Goal: Task Accomplishment & Management: Complete application form

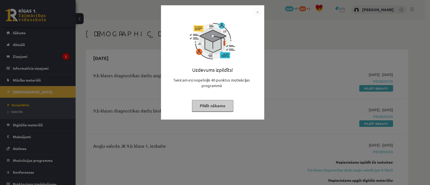
click at [258, 14] on img "Close" at bounding box center [258, 12] width 8 height 8
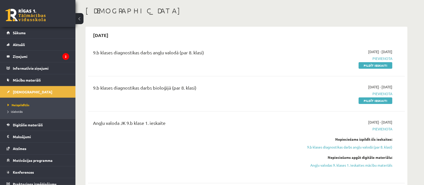
scroll to position [33, 0]
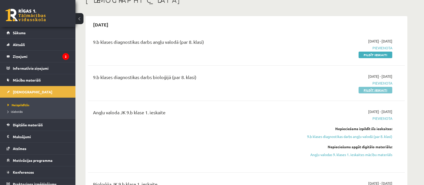
click at [383, 90] on link "Pildīt ieskaiti" at bounding box center [376, 90] width 34 height 7
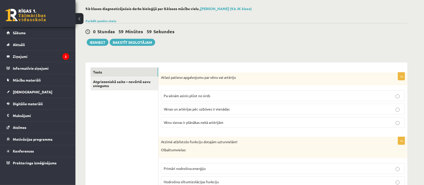
scroll to position [33, 0]
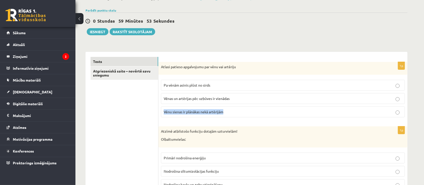
drag, startPoint x: 163, startPoint y: 111, endPoint x: 228, endPoint y: 111, distance: 64.7
click at [228, 111] on label "Vēnu sienas ir plānākas nekā artērijām" at bounding box center [283, 111] width 244 height 11
copy span "Vēnu sienas ir plānākas nekā artērijām"
click at [396, 110] on p "Vēnu sienas ir plānākas nekā artērijām" at bounding box center [283, 111] width 239 height 5
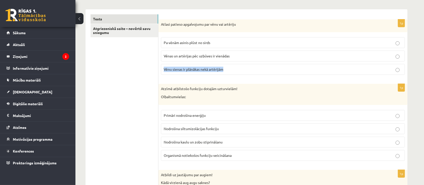
scroll to position [101, 0]
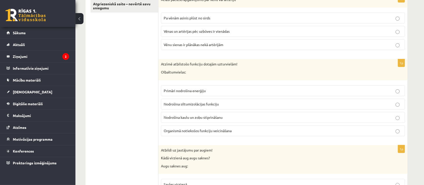
click at [196, 130] on span "Organismā notiekošos funkciju veicināšana" at bounding box center [198, 130] width 68 height 5
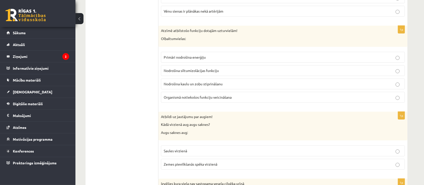
scroll to position [168, 0]
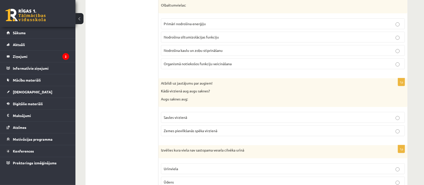
click at [168, 129] on span "Zemes pievilkšanās spēka virzienā" at bounding box center [191, 130] width 54 height 5
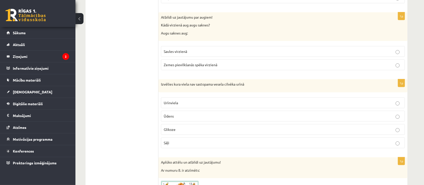
scroll to position [235, 0]
click at [190, 126] on p "Glikoze" at bounding box center [283, 128] width 239 height 5
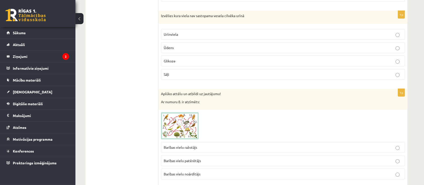
scroll to position [336, 0]
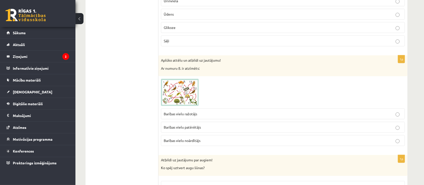
click at [186, 91] on img at bounding box center [180, 92] width 38 height 27
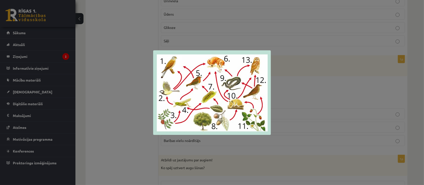
click at [303, 77] on div at bounding box center [212, 92] width 424 height 185
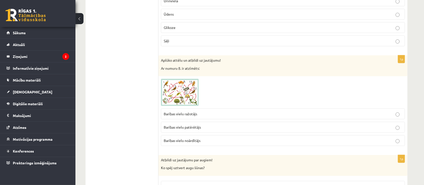
click at [193, 115] on p "Barības vielu ražotājs" at bounding box center [283, 113] width 239 height 5
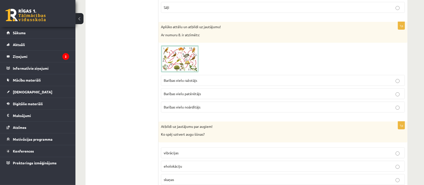
scroll to position [436, 0]
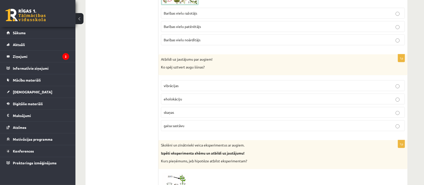
click at [178, 127] on label "gaisa sastāvu" at bounding box center [283, 125] width 244 height 11
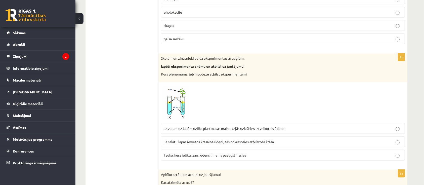
scroll to position [537, 0]
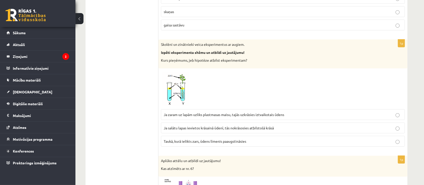
click at [187, 116] on p "Ja zaram uz lapām uzliks plastmasas maisu, tajās uzkrāsies iztvaikotais ūdens" at bounding box center [283, 114] width 239 height 5
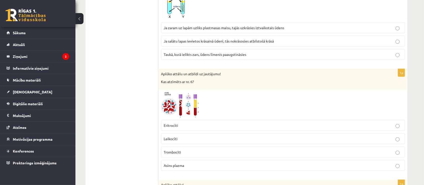
scroll to position [638, 0]
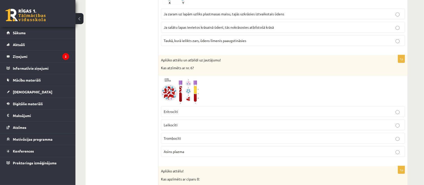
click at [191, 95] on img at bounding box center [180, 91] width 38 height 25
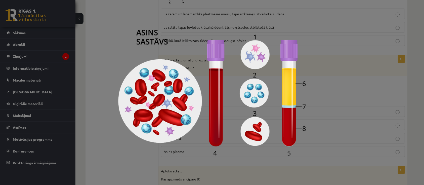
click at [102, 49] on div at bounding box center [212, 92] width 424 height 185
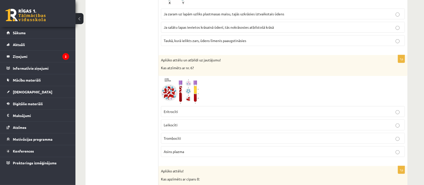
click at [172, 149] on span "Asins plazma" at bounding box center [174, 151] width 20 height 5
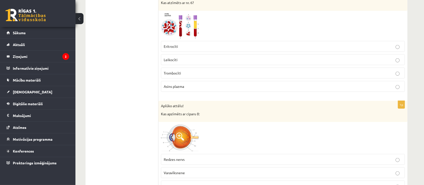
scroll to position [738, 0]
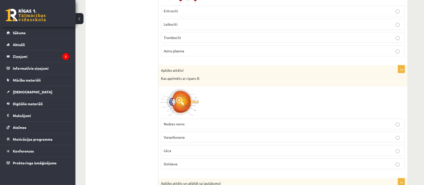
click at [193, 103] on img at bounding box center [180, 102] width 38 height 27
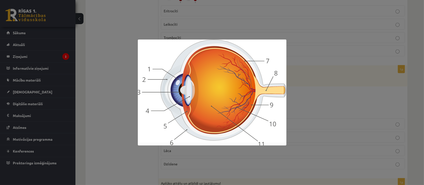
click at [300, 70] on div at bounding box center [212, 92] width 424 height 185
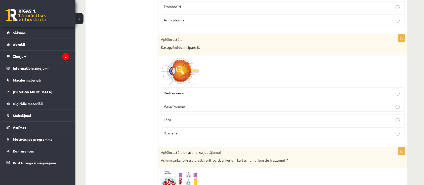
scroll to position [772, 0]
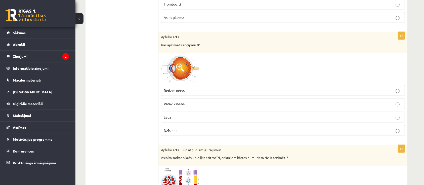
click at [182, 88] on span "Redzes nervs" at bounding box center [174, 90] width 21 height 5
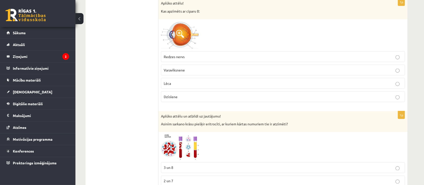
scroll to position [873, 0]
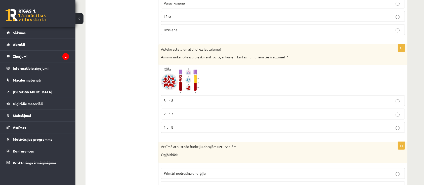
click at [187, 80] on img at bounding box center [180, 80] width 38 height 25
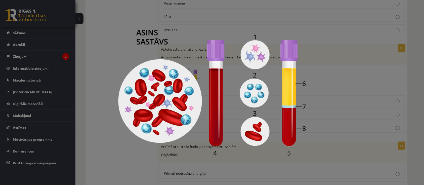
click at [102, 53] on div at bounding box center [212, 92] width 424 height 185
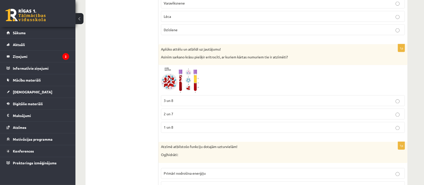
click at [195, 74] on img at bounding box center [180, 80] width 38 height 25
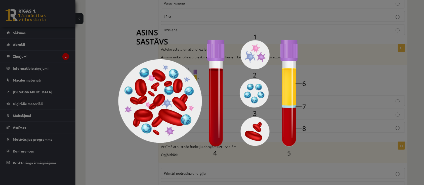
click at [114, 55] on div at bounding box center [212, 92] width 424 height 185
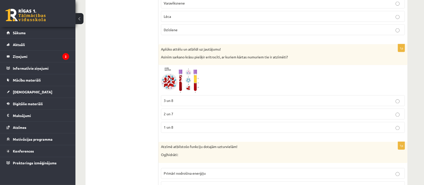
click at [195, 98] on p "3 un 8" at bounding box center [283, 100] width 239 height 5
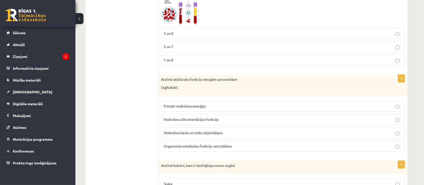
click at [207, 104] on p "Primāri nodrošina enerģiju" at bounding box center [283, 106] width 239 height 5
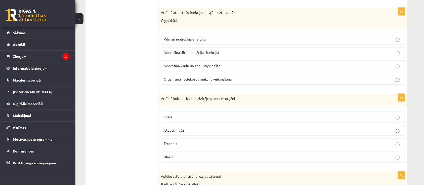
click at [186, 131] on p "Istabas muša" at bounding box center [283, 130] width 239 height 5
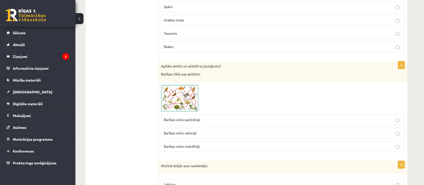
scroll to position [1141, 0]
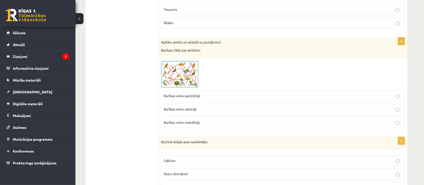
click at [187, 73] on img at bounding box center [180, 74] width 38 height 27
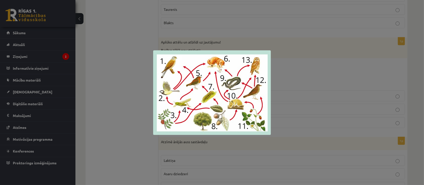
click at [119, 81] on div at bounding box center [212, 92] width 424 height 185
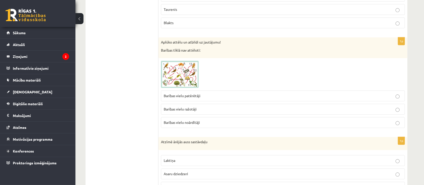
click at [199, 122] on span "Barības vielu noārdītāji" at bounding box center [182, 122] width 36 height 5
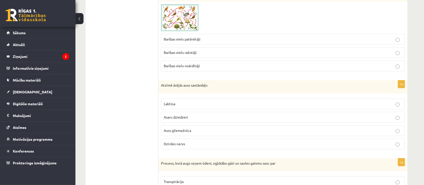
scroll to position [1208, 0]
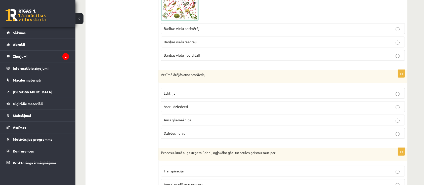
click at [203, 117] on p "Auss gliemežnīca" at bounding box center [283, 119] width 239 height 5
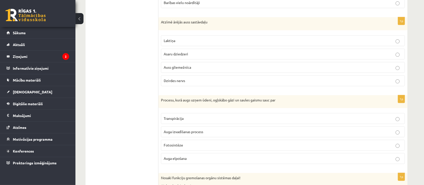
scroll to position [1275, 0]
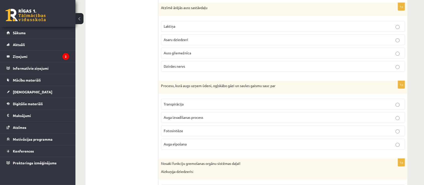
click at [195, 99] on label "Transpirācija" at bounding box center [283, 104] width 244 height 11
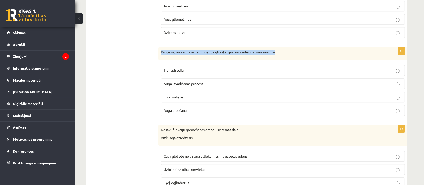
drag, startPoint x: 160, startPoint y: 48, endPoint x: 285, endPoint y: 47, distance: 125.1
click at [285, 47] on div "Procesu, kurā augs uzņem ūdeni, ogļskābo gāzi un saules gaismu sauc par" at bounding box center [283, 53] width 249 height 13
copy p "Procesu, kurā augs uzņem ūdeni, ogļskābo gāzi un saules gaismu sauc par"
click at [190, 94] on p "Fotosintēze" at bounding box center [283, 96] width 239 height 5
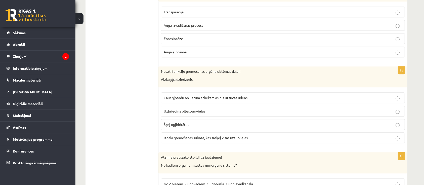
scroll to position [1376, 0]
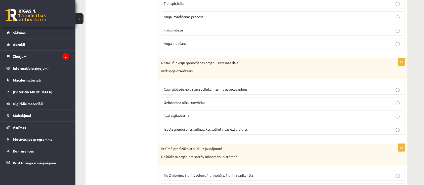
click at [180, 115] on span "Šķeļ ogļhidrātus" at bounding box center [176, 116] width 25 height 5
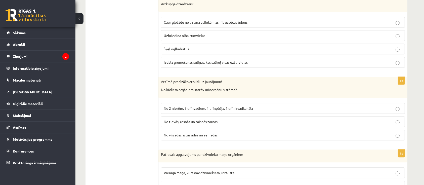
scroll to position [1443, 0]
click at [237, 105] on p "No 2 nierēm, 2 urīnvadiem, 1 urīnpūšļa, 1 urīnizvadkanāla" at bounding box center [283, 107] width 239 height 5
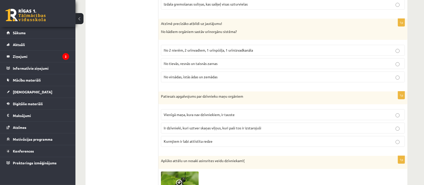
scroll to position [1511, 0]
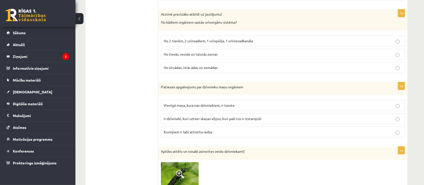
click at [228, 117] on p "Ir dzīvnieki, kuri uztver skaņas viļņus, kuri paši tos ir izstarojuši" at bounding box center [283, 118] width 239 height 5
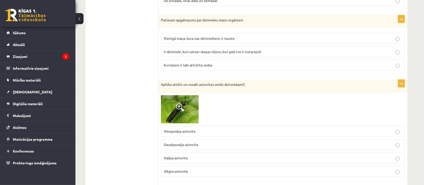
scroll to position [1611, 0]
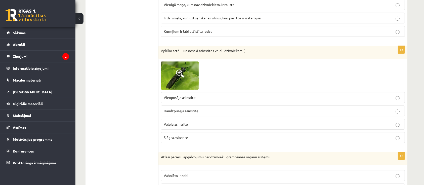
click at [175, 122] on span "Vaļēja asinsrite" at bounding box center [176, 124] width 24 height 5
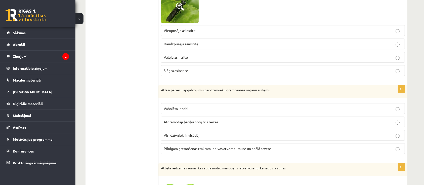
click at [190, 146] on span "Pilnīgam gremošanas traktam ir divas atveres - mute un anālā atvere" at bounding box center [217, 148] width 107 height 5
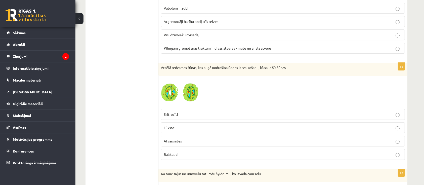
scroll to position [1779, 0]
click at [187, 139] on p "Atvārsnītes" at bounding box center [283, 140] width 239 height 5
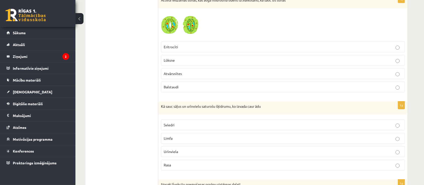
click at [183, 122] on p "Sviedri" at bounding box center [283, 124] width 239 height 5
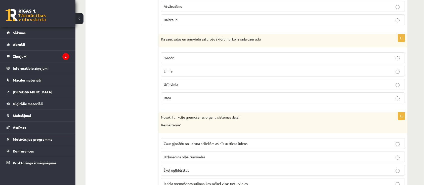
scroll to position [1947, 0]
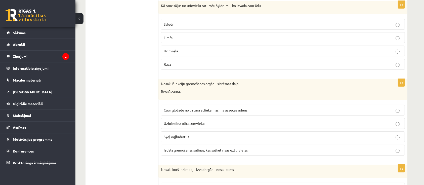
click at [191, 108] on span "Caur gļotādu no uztura atliekām asinīs uzsūcas ūdens" at bounding box center [206, 110] width 84 height 5
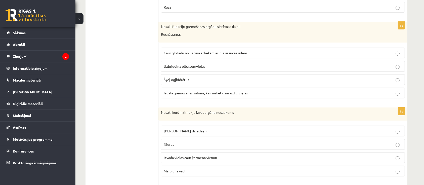
scroll to position [2014, 0]
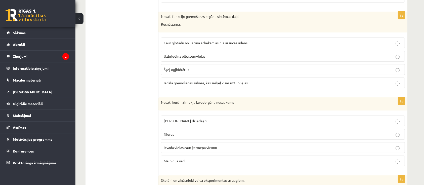
click at [172, 160] on label "Malpīgija vadi" at bounding box center [283, 161] width 244 height 11
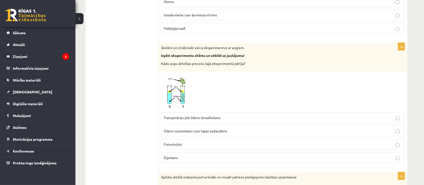
scroll to position [2182, 0]
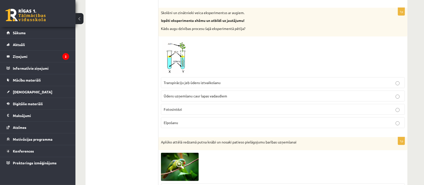
drag, startPoint x: 180, startPoint y: 53, endPoint x: 167, endPoint y: 60, distance: 14.3
click at [167, 60] on img at bounding box center [180, 57] width 38 height 36
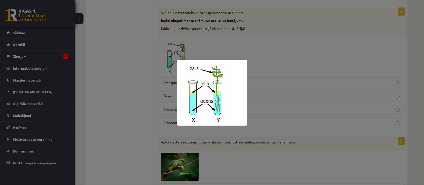
drag, startPoint x: 189, startPoint y: 88, endPoint x: 232, endPoint y: 44, distance: 61.2
click at [232, 44] on div at bounding box center [212, 92] width 424 height 185
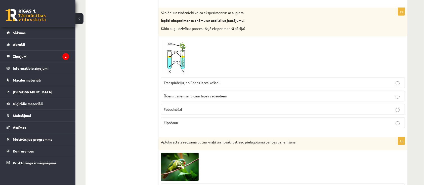
click at [179, 51] on img at bounding box center [180, 57] width 38 height 36
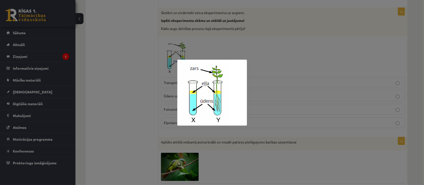
click at [268, 41] on div at bounding box center [212, 92] width 424 height 185
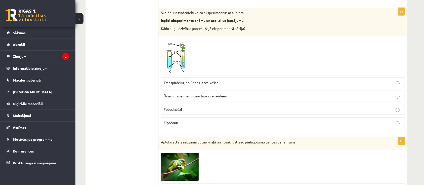
click at [193, 80] on span "Transpirāciju jeb ūdens iztvaikošanu" at bounding box center [192, 82] width 57 height 5
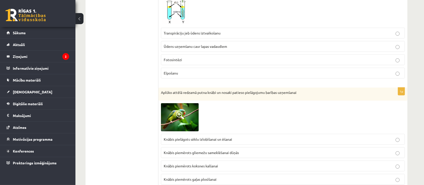
scroll to position [2282, 0]
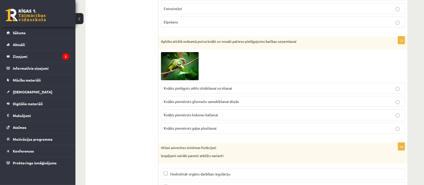
click at [207, 86] on span "Knābis pielāgots sēklu izlobīšanai un ēšanai" at bounding box center [198, 88] width 68 height 5
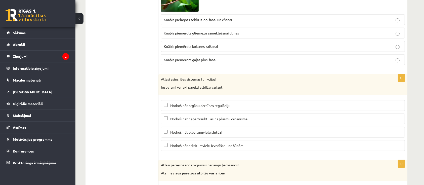
scroll to position [2383, 0]
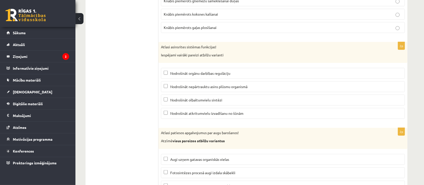
click at [197, 84] on span "Nodrošināt nepārtrauktu asins plūsmu organismā" at bounding box center [208, 86] width 77 height 5
click at [210, 71] on span "Nodrošināt orgānu darbības regulāciju" at bounding box center [200, 73] width 60 height 5
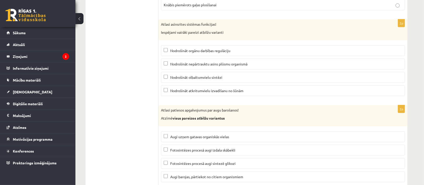
scroll to position [2416, 0]
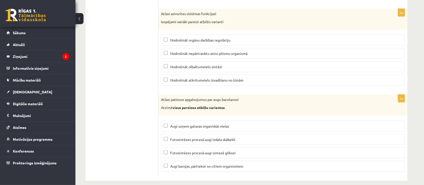
click at [196, 137] on p "Fotosintēzes procesā augi izdala skābekli" at bounding box center [283, 139] width 239 height 5
click at [208, 150] on label "Fotosintēzes procesā augi sintezē glikozi" at bounding box center [283, 153] width 244 height 11
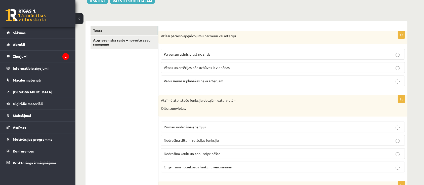
scroll to position [0, 0]
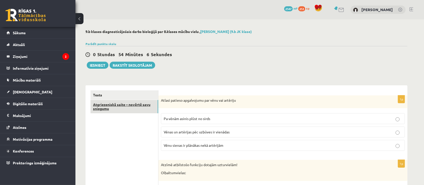
click at [105, 109] on link "Atgriezeniskā saite – novērtē savu sniegumu" at bounding box center [125, 107] width 68 height 14
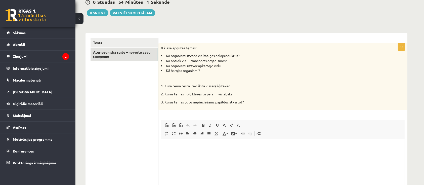
scroll to position [67, 0]
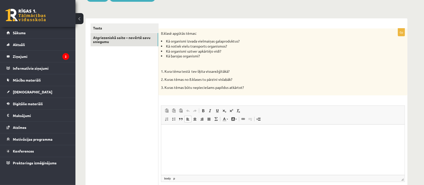
click at [169, 135] on p "Bagātinātā teksta redaktors, wiswyg-editor-user-answer-47024811661380" at bounding box center [283, 132] width 234 height 5
drag, startPoint x: 165, startPoint y: 46, endPoint x: 234, endPoint y: 46, distance: 68.2
click at [234, 46] on li "Kā notiek vielu transports organismos?" at bounding box center [270, 46] width 219 height 5
copy li "Kā notiek vielu transports organismos?"
click at [186, 136] on html "**" at bounding box center [283, 132] width 244 height 15
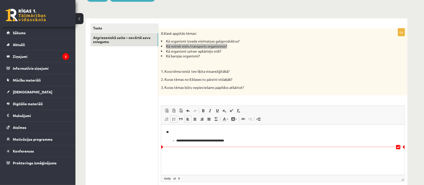
click at [178, 140] on li "**********" at bounding box center [282, 140] width 213 height 5
click at [245, 126] on html "**********" at bounding box center [283, 132] width 244 height 15
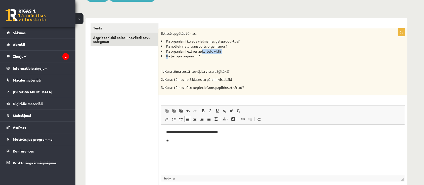
drag, startPoint x: 167, startPoint y: 56, endPoint x: 202, endPoint y: 53, distance: 35.1
click at [202, 53] on ul "Kā organismi izvada vielmaiņas galaproduktus? Kā notiek vielu transports organi…" at bounding box center [270, 49] width 219 height 20
click at [170, 59] on div "8.klasē apgūtās tēmas: Kā organismi izvada vielmaiņas galaproduktus? Kā notiek …" at bounding box center [283, 61] width 249 height 67
drag, startPoint x: 167, startPoint y: 55, endPoint x: 203, endPoint y: 54, distance: 36.8
click at [203, 54] on li "Kā barojas organismi?" at bounding box center [270, 56] width 219 height 5
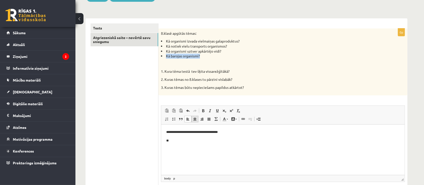
copy li "Kā barojas organismi?"
click at [182, 141] on p "**" at bounding box center [283, 140] width 234 height 5
click at [176, 149] on li "**********" at bounding box center [282, 149] width 213 height 5
click at [216, 148] on html "**********" at bounding box center [283, 137] width 244 height 24
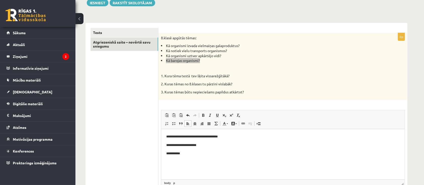
scroll to position [33, 0]
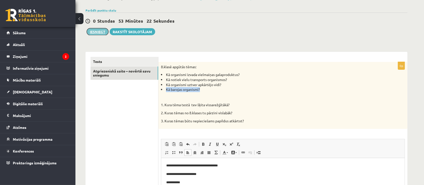
click at [104, 33] on button "Iesniegt" at bounding box center [98, 31] width 22 height 7
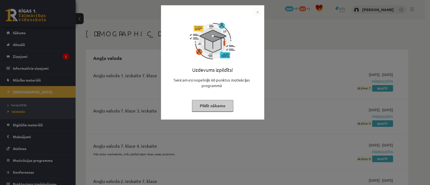
click at [258, 9] on img "Close" at bounding box center [258, 12] width 8 height 8
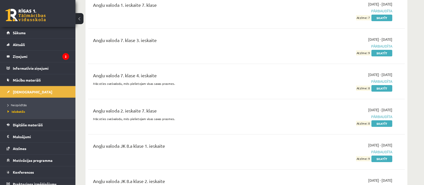
scroll to position [101, 0]
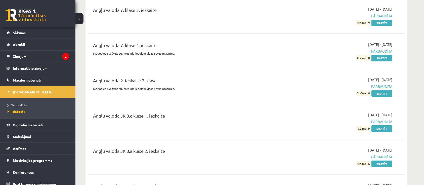
click at [26, 90] on span "[DEMOGRAPHIC_DATA]" at bounding box center [33, 92] width 40 height 5
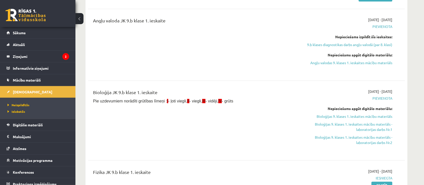
scroll to position [101, 0]
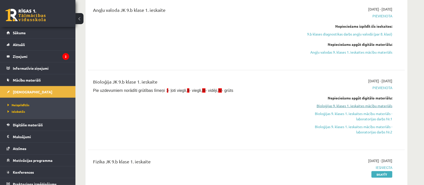
click at [350, 105] on link "Bioloģijas 9. klases 1. ieskaites mācību materiāls" at bounding box center [345, 105] width 95 height 5
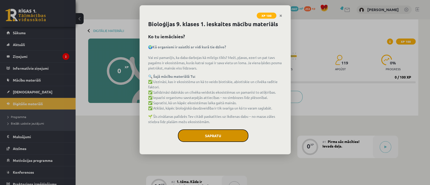
click at [203, 132] on button "Sapratu" at bounding box center [213, 135] width 70 height 13
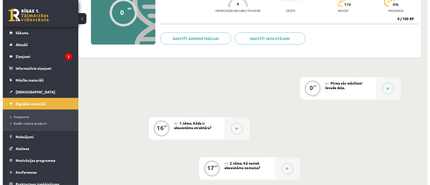
scroll to position [101, 0]
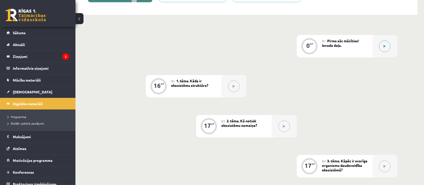
click at [391, 45] on button at bounding box center [385, 47] width 12 height 12
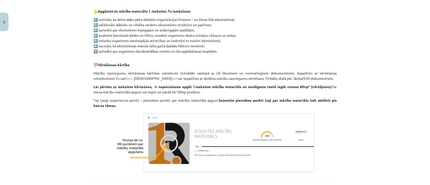
scroll to position [301, 0]
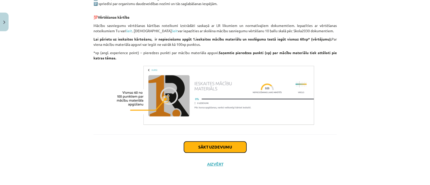
click at [205, 151] on button "Sākt uzdevumu" at bounding box center [215, 146] width 62 height 11
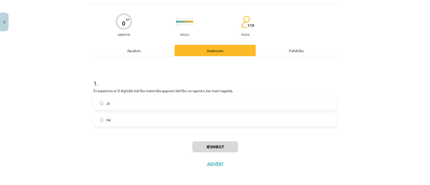
scroll to position [12, 0]
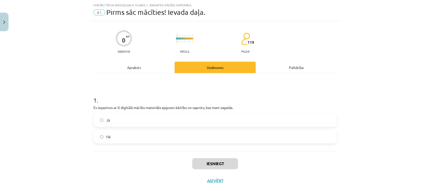
click at [127, 119] on label "Jā" at bounding box center [215, 120] width 242 height 13
click at [210, 161] on button "Iesniegt" at bounding box center [215, 163] width 46 height 11
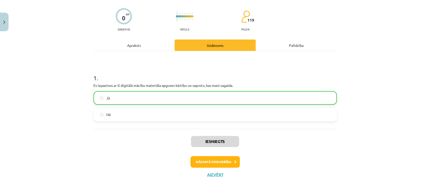
scroll to position [45, 0]
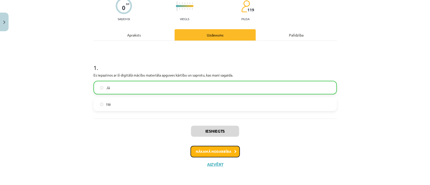
click at [205, 154] on button "Nākamā nodarbība" at bounding box center [214, 152] width 49 height 12
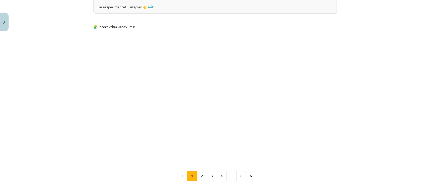
scroll to position [504, 0]
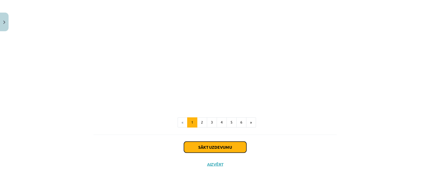
click at [207, 147] on button "Sākt uzdevumu" at bounding box center [215, 146] width 62 height 11
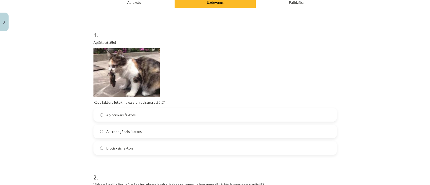
scroll to position [80, 0]
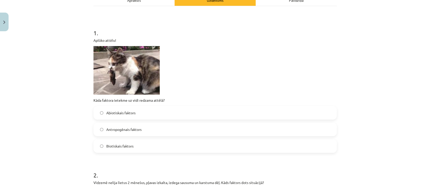
click at [115, 145] on span "Biotiskais faktors" at bounding box center [119, 145] width 27 height 5
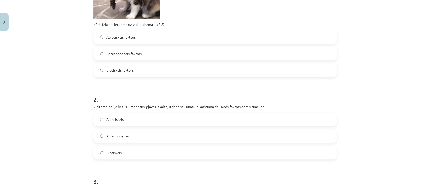
scroll to position [147, 0]
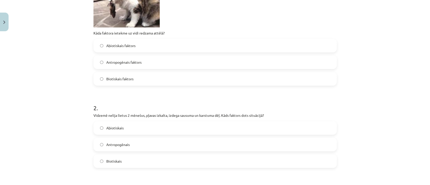
click at [111, 128] on span "Abiotiskais" at bounding box center [114, 127] width 17 height 5
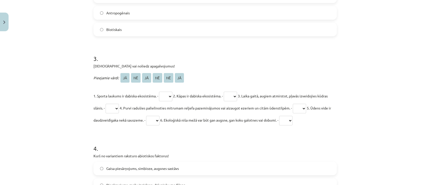
scroll to position [281, 0]
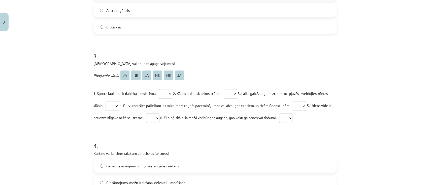
click at [171, 92] on select "** ** ** ** ** **" at bounding box center [165, 94] width 13 height 10
select select "**"
click at [159, 89] on select "** ** ** ** ** **" at bounding box center [165, 94] width 13 height 10
click at [237, 95] on select "** ** ** ** ** **" at bounding box center [230, 94] width 13 height 10
select select "**"
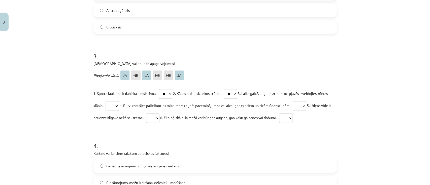
click at [228, 89] on select "** ** ** ** ** **" at bounding box center [230, 94] width 13 height 10
click at [119, 103] on select "** ** ** ** ** **" at bounding box center [111, 106] width 13 height 10
select select "**"
click at [115, 101] on select "** ** ** ** ** **" at bounding box center [111, 106] width 13 height 10
click at [306, 102] on select "** ** ** ** ** **" at bounding box center [299, 106] width 13 height 10
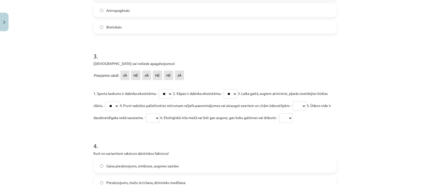
select select "**"
click at [306, 101] on select "** ** ** ** ** **" at bounding box center [299, 106] width 13 height 10
click at [159, 117] on select "** ** ** ** ** **" at bounding box center [152, 118] width 13 height 10
select select "**"
click at [159, 113] on select "** ** ** ** ** **" at bounding box center [152, 118] width 13 height 10
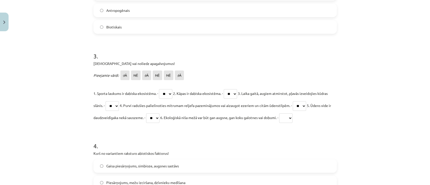
click at [292, 119] on select "** ** ** ** ** **" at bounding box center [285, 118] width 13 height 10
select select "**"
click at [292, 113] on select "** ** ** ** ** **" at bounding box center [285, 118] width 13 height 10
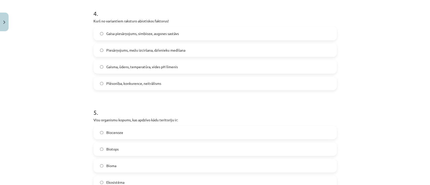
scroll to position [449, 0]
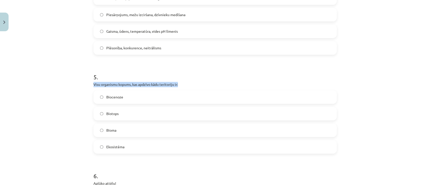
drag, startPoint x: 90, startPoint y: 84, endPoint x: 181, endPoint y: 84, distance: 90.6
copy p "Visu organismu kopums, kas apdzīvo kādu teritoriju ir:"
click at [110, 150] on label "Ekosistēma" at bounding box center [215, 146] width 242 height 13
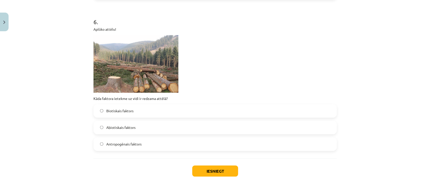
scroll to position [617, 0]
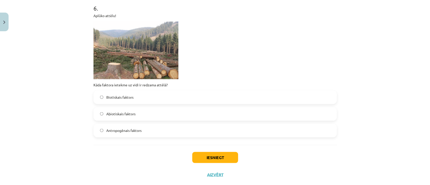
click at [122, 128] on span "Antropogēnais faktors" at bounding box center [123, 130] width 35 height 5
click at [209, 156] on button "Iesniegt" at bounding box center [215, 157] width 46 height 11
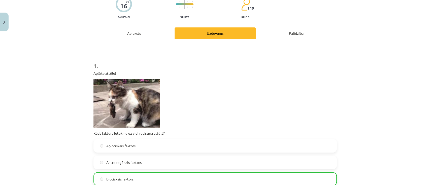
scroll to position [0, 0]
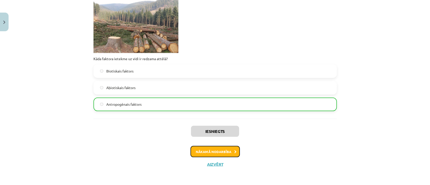
click at [201, 155] on button "Nākamā nodarbība" at bounding box center [214, 152] width 49 height 12
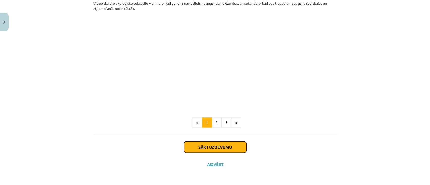
click at [207, 146] on button "Sākt uzdevumu" at bounding box center [215, 146] width 62 height 11
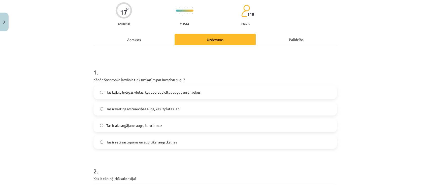
scroll to position [80, 0]
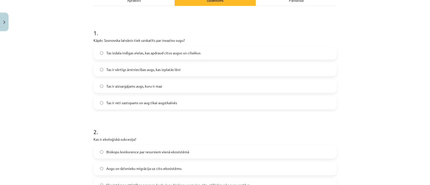
click at [135, 54] on span "Tas izdala indīgas vielas, kas apdraud citus augus un cilvēkus" at bounding box center [153, 52] width 94 height 5
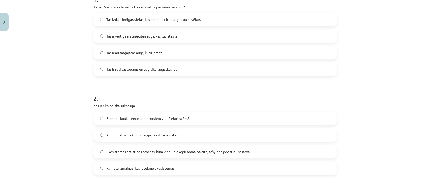
scroll to position [147, 0]
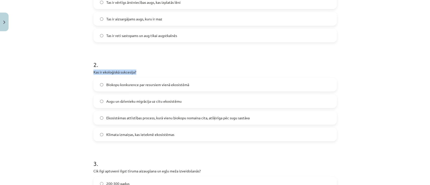
drag, startPoint x: 87, startPoint y: 71, endPoint x: 142, endPoint y: 71, distance: 54.9
click at [142, 71] on div "Mācību tēma: Bioloģijas 9. klases 1. ieskaites mācību materiāls #3 2. tēma. Kā …" at bounding box center [215, 92] width 430 height 185
copy p "Kas ir ekoloģiskā sukcesija?"
click at [149, 115] on span "Ekosistēmas attīstības process, kurā vienu biokopu nomaina cita, atšķirīga pēc …" at bounding box center [177, 117] width 143 height 5
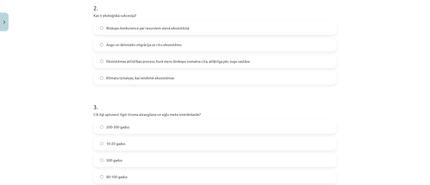
scroll to position [214, 0]
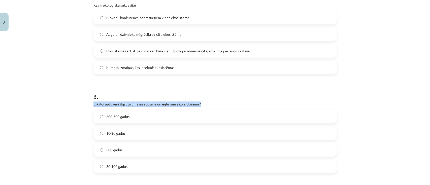
drag, startPoint x: 91, startPoint y: 104, endPoint x: 204, endPoint y: 101, distance: 113.6
click at [204, 101] on p "Cik ilgi aptuveni ilgst tīruma aizaugšana un egļu meža izveidošanās?" at bounding box center [214, 103] width 243 height 5
copy p "Cik ilgi aptuveni ilgst tīruma aizaugšana un egļu meža izveidošanās?"
click at [123, 164] on span "80-100 gadus" at bounding box center [116, 166] width 21 height 5
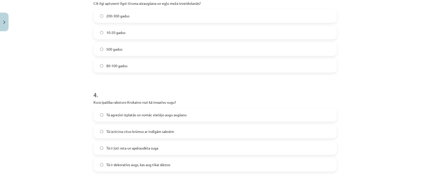
click at [129, 112] on span "Tā agresīvi izplatās un nomāc vietējo augu augšanu" at bounding box center [146, 114] width 80 height 5
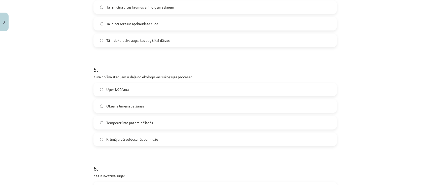
scroll to position [449, 0]
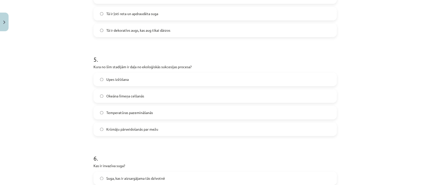
click at [120, 129] on span "Krūmāju pārveidošanās par mežu" at bounding box center [132, 129] width 52 height 5
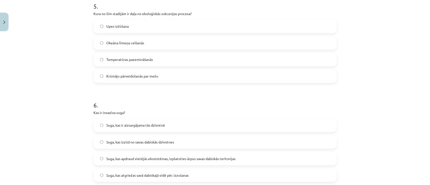
scroll to position [550, 0]
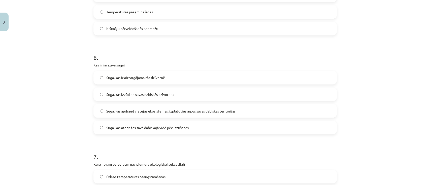
click at [140, 110] on span "Suga, kas apdraud vietējās ekosistēmas, izplatoties ārpus savas dabiskās terito…" at bounding box center [170, 110] width 129 height 5
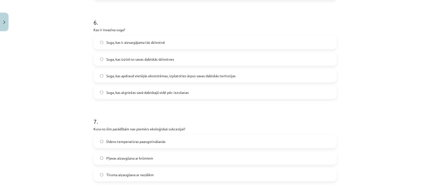
scroll to position [617, 0]
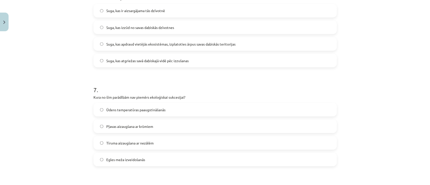
click at [121, 146] on label "Tīruma aizaugšana ar nezālēm" at bounding box center [215, 142] width 242 height 13
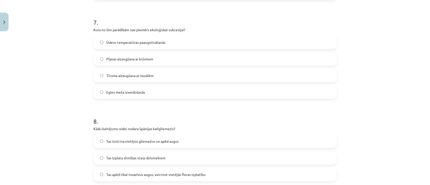
scroll to position [717, 0]
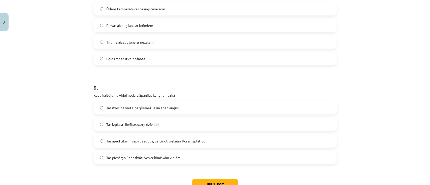
click at [110, 111] on label "Tas iznīcina vietējos gliemežus un apēd augus" at bounding box center [215, 107] width 242 height 13
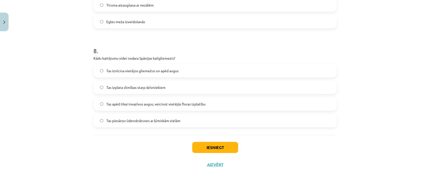
scroll to position [755, 0]
click at [219, 150] on button "Iesniegt" at bounding box center [215, 146] width 46 height 11
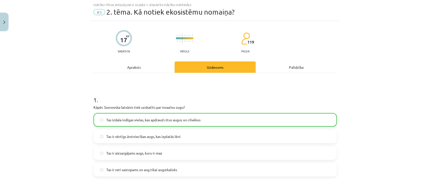
scroll to position [0, 0]
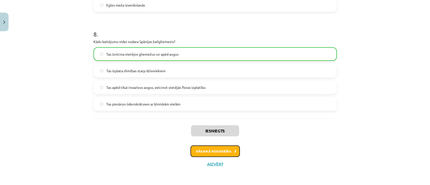
click at [218, 154] on button "Nākamā nodarbība" at bounding box center [214, 152] width 49 height 12
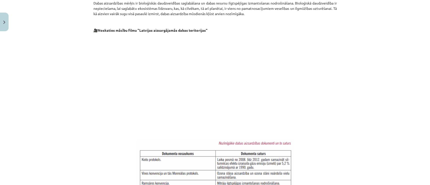
scroll to position [406, 0]
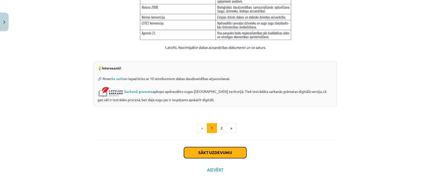
click at [217, 150] on button "Sākt uzdevumu" at bounding box center [215, 152] width 62 height 11
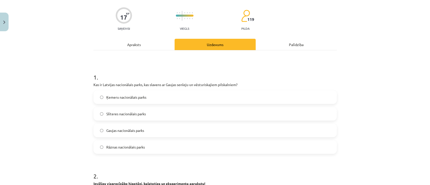
scroll to position [12, 0]
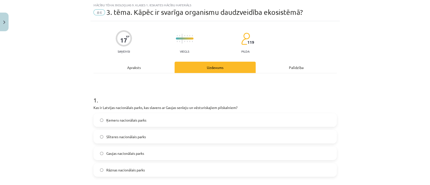
click at [135, 156] on label "Gaujas nacionālais parks" at bounding box center [215, 153] width 242 height 13
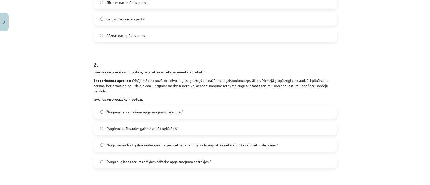
click at [117, 146] on span ""Augi, kas audzēti pilnā saules gaismā, pēc četru nedēļu perioda augs ātrāk nek…" at bounding box center [191, 144] width 171 height 5
click at [111, 115] on label ""Augiem nepieciešams apgaismojums, lai augtu."" at bounding box center [215, 111] width 242 height 13
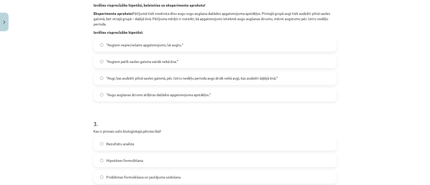
scroll to position [281, 0]
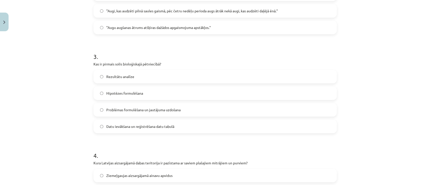
click at [117, 94] on span "Hipotēzes formulēšana" at bounding box center [124, 93] width 37 height 5
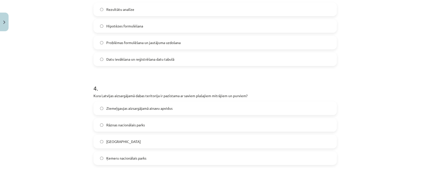
scroll to position [382, 0]
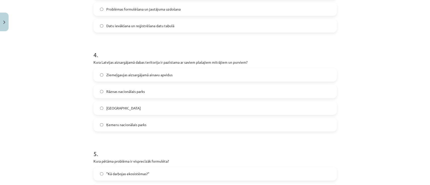
click at [128, 125] on span "Ķemeru nacionālais parks" at bounding box center [126, 124] width 40 height 5
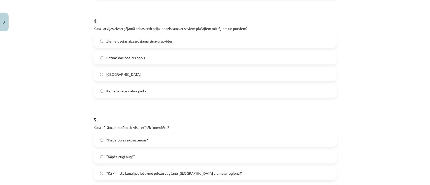
scroll to position [449, 0]
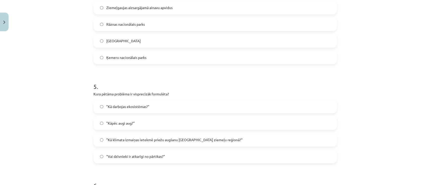
click at [165, 140] on span ""Kā klimata izmaiņas ietekmē priežu augšanu Latvijas ziemeļu reģionā?"" at bounding box center [174, 139] width 136 height 5
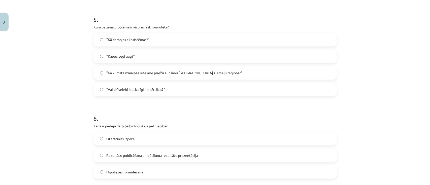
scroll to position [550, 0]
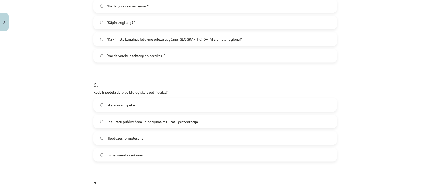
click at [127, 119] on span "Rezultātu publicēšana un pētījuma rezultātu prezentācija" at bounding box center [152, 121] width 92 height 5
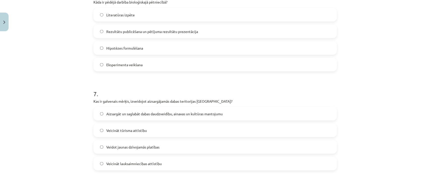
scroll to position [650, 0]
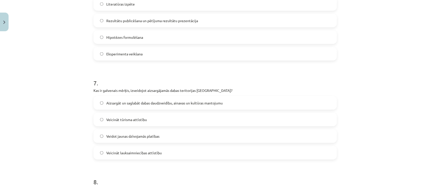
click at [145, 103] on span "Aizsargāt un saglabāt dabas daudzveidību, ainavas un kultūras mantojumu" at bounding box center [164, 102] width 116 height 5
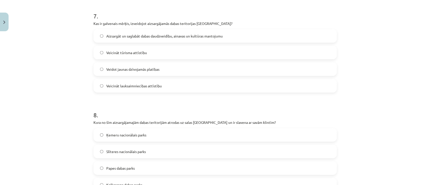
scroll to position [751, 0]
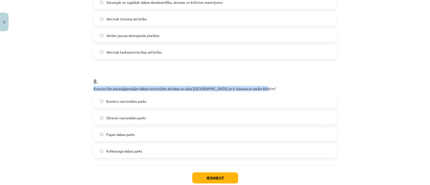
drag, startPoint x: 90, startPoint y: 88, endPoint x: 268, endPoint y: 86, distance: 177.5
copy p "Kura no šīm aizsargājamajām dabas teritorijām atrodas uz salas Baltijas jūrā un…"
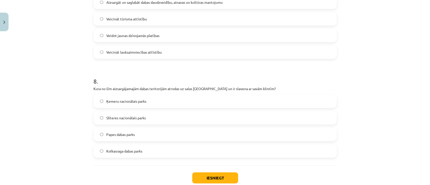
click at [118, 152] on span "Kolkasraga dabas parks" at bounding box center [124, 151] width 36 height 5
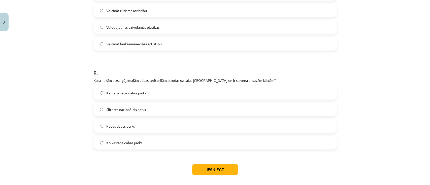
scroll to position [782, 0]
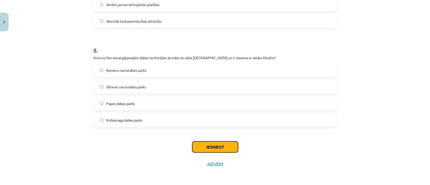
click at [215, 148] on button "Iesniegt" at bounding box center [215, 146] width 46 height 11
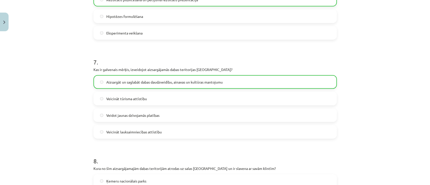
scroll to position [798, 0]
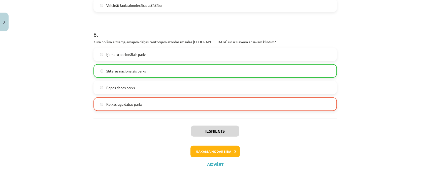
click at [206, 157] on div "Iesniegts Nākamā nodarbība Aizvērt" at bounding box center [214, 144] width 243 height 51
click at [206, 155] on button "Nākamā nodarbība" at bounding box center [214, 152] width 49 height 12
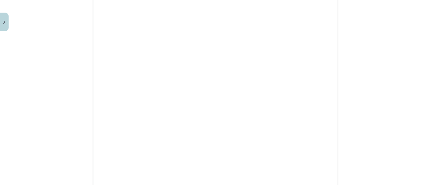
scroll to position [550, 0]
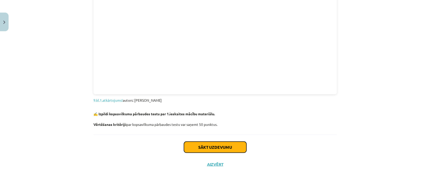
click at [211, 148] on button "Sākt uzdevumu" at bounding box center [215, 146] width 62 height 11
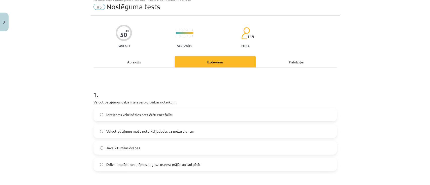
scroll to position [12, 0]
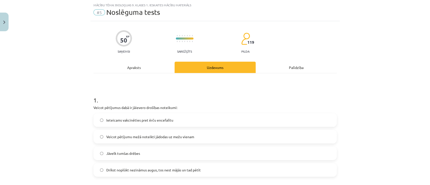
click at [121, 121] on span "Ieteicams vakcinēties pret ērču encefalītu" at bounding box center [139, 120] width 67 height 5
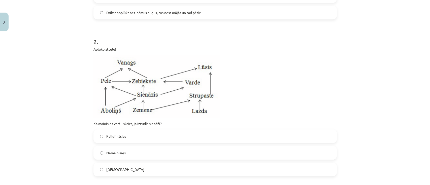
scroll to position [180, 0]
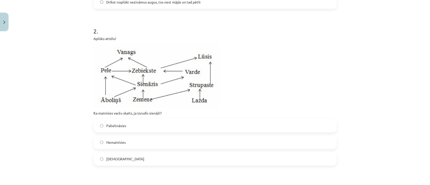
click at [113, 156] on span "Samazināsies" at bounding box center [125, 158] width 38 height 5
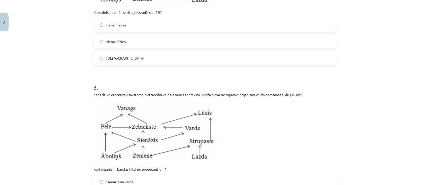
scroll to position [348, 0]
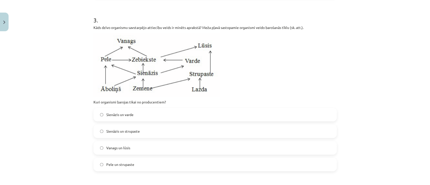
click at [124, 132] on span "Sienāzis un strupaste" at bounding box center [122, 131] width 33 height 5
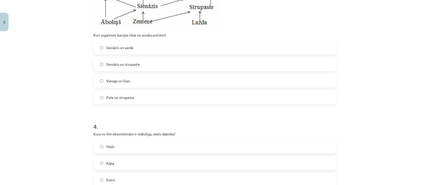
scroll to position [382, 0]
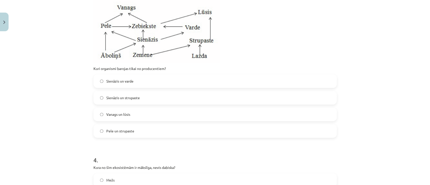
click at [119, 129] on span "Pele un strupaste" at bounding box center [120, 130] width 28 height 5
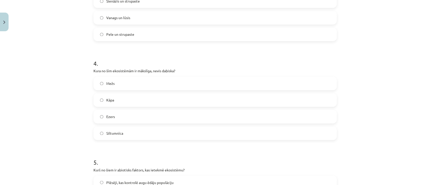
scroll to position [482, 0]
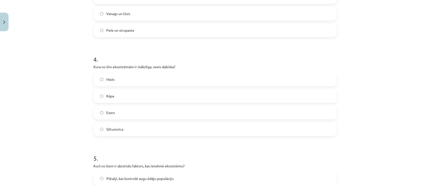
click at [121, 128] on label "Siltumnīca" at bounding box center [215, 129] width 242 height 13
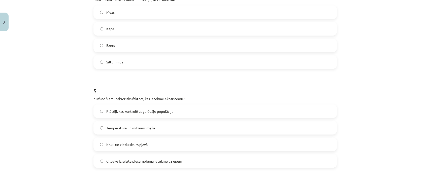
click at [132, 127] on span "Temperatūra un mitrums mežā" at bounding box center [130, 127] width 49 height 5
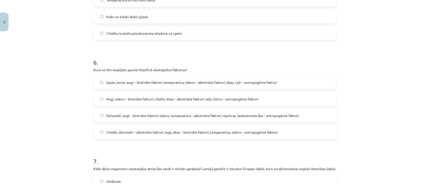
scroll to position [684, 0]
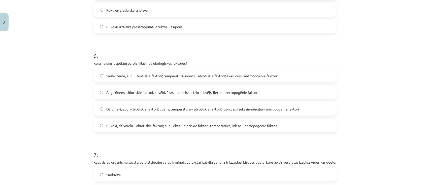
click at [191, 109] on span "Dzīvnieki, augi – biotiskie faktori; ūdens, temperatūra – abiotiskie faktori; r…" at bounding box center [202, 108] width 193 height 5
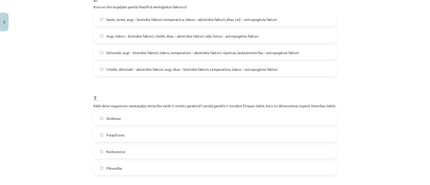
scroll to position [751, 0]
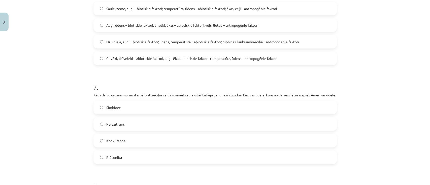
click at [112, 143] on span "Konkurence" at bounding box center [115, 140] width 19 height 5
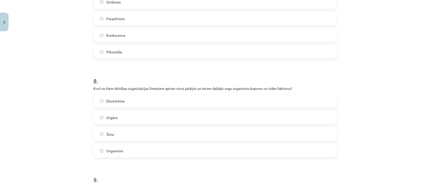
scroll to position [885, 0]
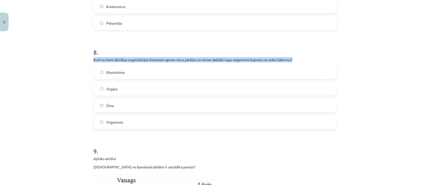
drag, startPoint x: 91, startPoint y: 64, endPoint x: 313, endPoint y: 62, distance: 221.8
click at [313, 62] on p "Kurš no šiem dzīvības organizācijas līmeņiem aptver visus pārējos un ietver daž…" at bounding box center [214, 59] width 243 height 5
copy p "Kurš no šiem dzīvības organizācijas līmeņiem aptver visus pārējos un ietver daž…"
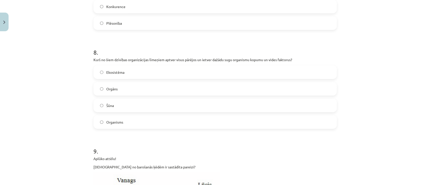
click at [114, 75] on span "Ekosistēma" at bounding box center [115, 72] width 18 height 5
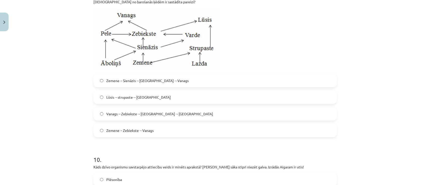
scroll to position [1053, 0]
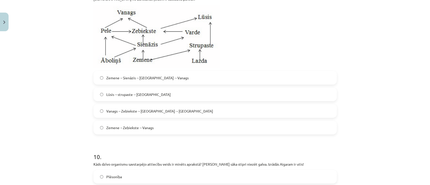
click at [124, 81] on span "Zemene→Sienāzis→[GEOGRAPHIC_DATA]→Vanags" at bounding box center [147, 77] width 82 height 5
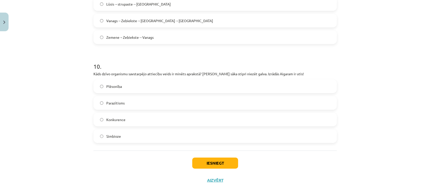
scroll to position [1154, 0]
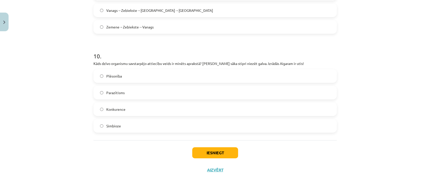
click at [112, 95] on span "Parazītisms" at bounding box center [115, 92] width 18 height 5
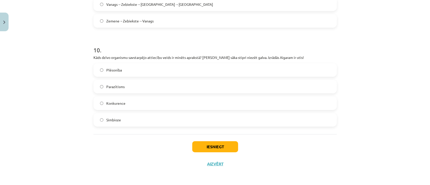
scroll to position [1165, 0]
click at [217, 148] on button "Iesniegt" at bounding box center [215, 146] width 46 height 11
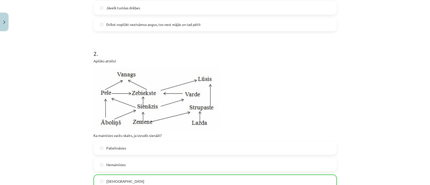
scroll to position [0, 0]
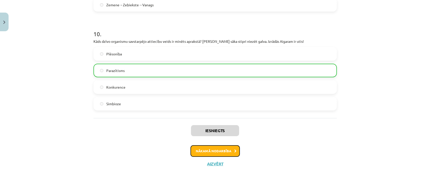
click at [211, 153] on button "Nākamā nodarbība" at bounding box center [214, 151] width 49 height 12
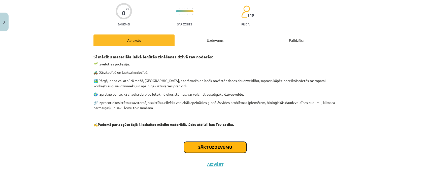
click at [214, 143] on button "Sākt uzdevumu" at bounding box center [215, 147] width 62 height 11
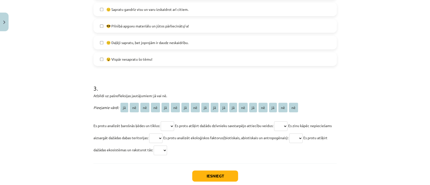
scroll to position [348, 0]
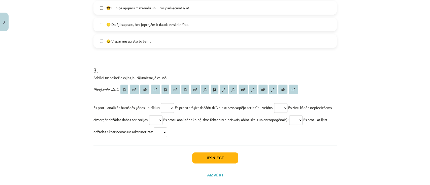
click at [174, 104] on select "** ** ** ** ** ** ** ** ** ** ** ** ** ** ** ** ** **" at bounding box center [167, 108] width 13 height 10
select select "**"
click at [161, 103] on select "** ** ** ** ** ** ** ** ** ** ** ** ** ** ** ** ** **" at bounding box center [167, 108] width 13 height 10
click at [287, 108] on select "** ** ** ** ** ** ** ** ** ** ** ** ** ** ** ** ** **" at bounding box center [280, 108] width 13 height 10
select select "**"
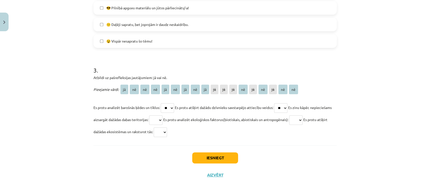
click at [277, 103] on select "** ** ** ** ** ** ** ** ** ** ** ** ** ** ** ** ** **" at bounding box center [280, 108] width 13 height 10
click at [162, 116] on select "** ** ** ** ** ** ** ** ** ** ** ** ** ** ** ** ** **" at bounding box center [155, 120] width 13 height 10
select select "**"
click at [162, 115] on select "** ** ** ** ** ** ** ** ** ** ** ** ** ** ** ** ** **" at bounding box center [155, 120] width 13 height 10
click at [302, 122] on select "** ** ** ** ** ** ** ** ** ** ** ** ** ** ** ** ** **" at bounding box center [295, 120] width 13 height 10
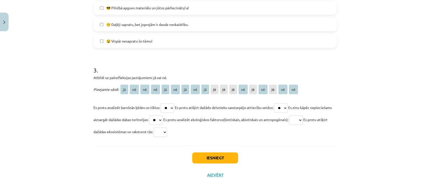
select select "**"
click at [302, 115] on select "** ** ** ** ** ** ** ** ** ** ** ** ** ** ** ** ** **" at bounding box center [295, 120] width 13 height 10
click at [167, 133] on select "** ** ** ** ** ** ** ** ** ** ** ** ** ** ** ** ** **" at bounding box center [160, 132] width 13 height 10
select select "**"
click at [167, 127] on select "** ** ** ** ** ** ** ** ** ** ** ** ** ** ** ** ** **" at bounding box center [160, 132] width 13 height 10
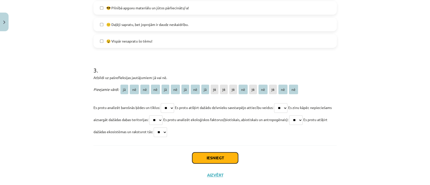
click at [202, 155] on button "Iesniegt" at bounding box center [215, 157] width 46 height 11
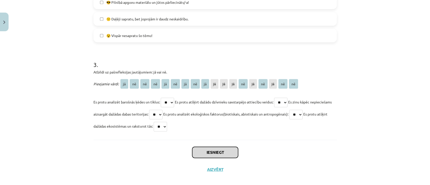
scroll to position [359, 0]
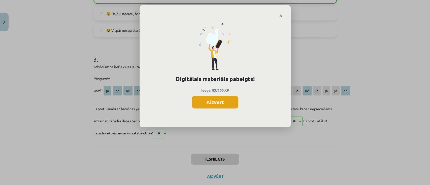
click at [224, 97] on button "Aizvērt" at bounding box center [215, 102] width 46 height 13
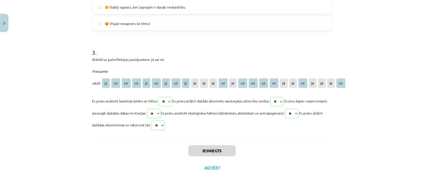
scroll to position [371, 0]
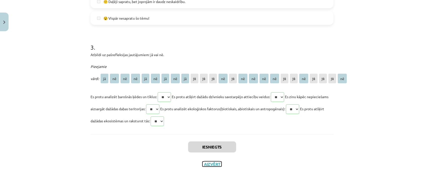
click at [212, 163] on button "Aizvērt" at bounding box center [212, 164] width 19 height 5
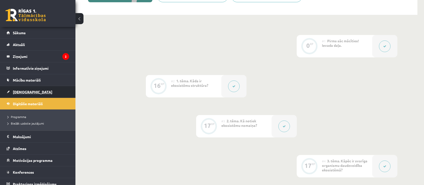
click at [22, 91] on span "[DEMOGRAPHIC_DATA]" at bounding box center [33, 92] width 40 height 5
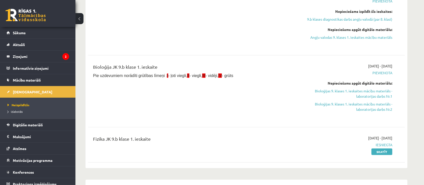
scroll to position [101, 0]
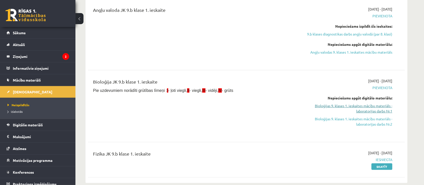
click at [368, 108] on link "Bioloģijas 9. klases 1. ieskaites mācību materiāls - laboratorijas darbs Nr.1" at bounding box center [345, 108] width 95 height 11
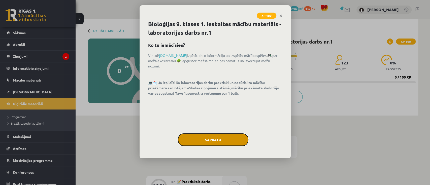
click at [219, 141] on button "Sapratu" at bounding box center [213, 139] width 70 height 13
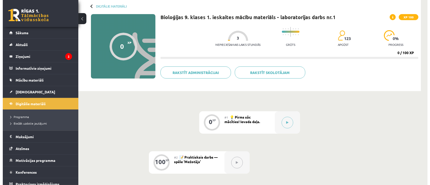
scroll to position [33, 0]
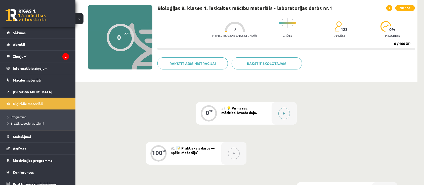
click at [288, 110] on button at bounding box center [285, 114] width 12 height 12
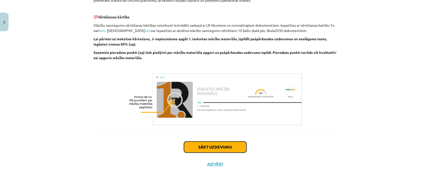
click at [206, 146] on button "Sākt uzdevumu" at bounding box center [215, 146] width 62 height 11
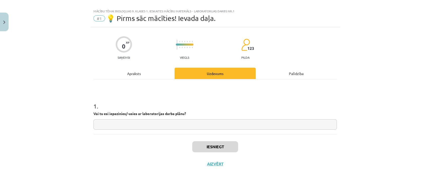
scroll to position [6, 0]
click at [150, 125] on input "text" at bounding box center [214, 125] width 243 height 10
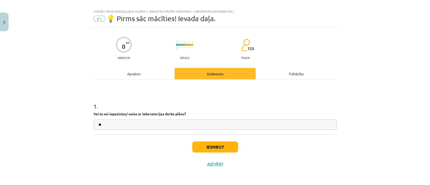
type input "**"
click at [202, 144] on button "Iesniegt" at bounding box center [215, 146] width 46 height 11
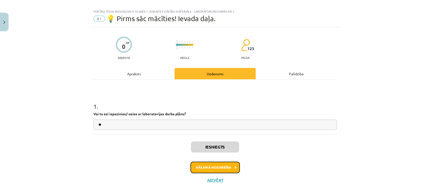
click at [223, 169] on button "Nākamā nodarbība" at bounding box center [214, 168] width 49 height 12
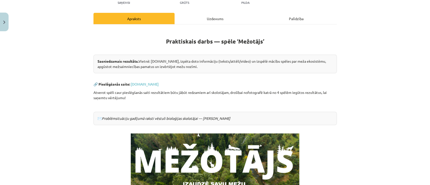
scroll to position [46, 0]
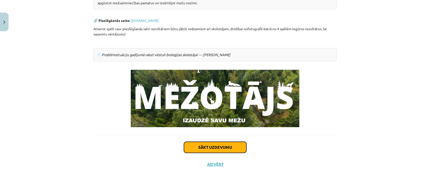
click at [217, 151] on button "Sākt uzdevumu" at bounding box center [215, 147] width 62 height 11
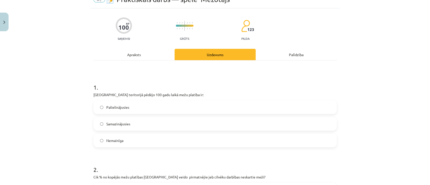
scroll to position [12, 0]
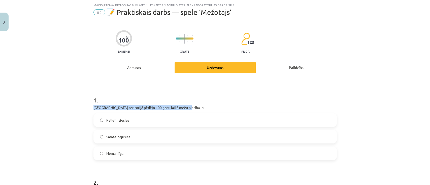
drag, startPoint x: 89, startPoint y: 107, endPoint x: 191, endPoint y: 104, distance: 101.5
copy p "Latvijas teritorijā pēdējo 100 gadu laikā mežu platība ir:"
click at [121, 118] on span "Palielinājusies" at bounding box center [117, 120] width 23 height 5
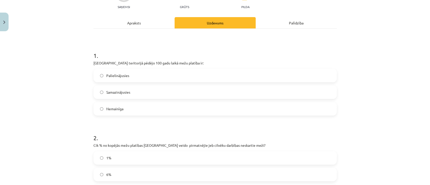
scroll to position [80, 0]
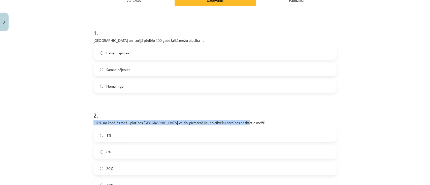
drag, startPoint x: 91, startPoint y: 122, endPoint x: 243, endPoint y: 120, distance: 152.1
click at [243, 120] on p "Cik % no kopējās mežu platības Latvijā veido pirmatnējie jeb cilvēku darbības n…" at bounding box center [214, 122] width 243 height 5
copy p "Cik % no kopējās mežu platības Latvijā veido pirmatnējie jeb cilvēku darbības n…"
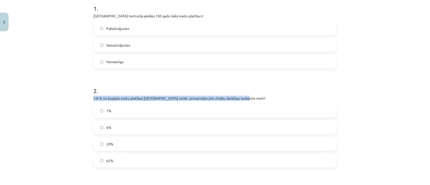
scroll to position [113, 0]
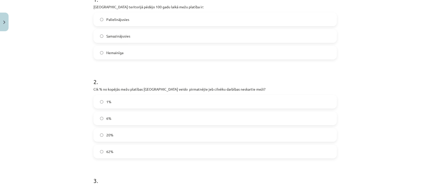
click at [115, 136] on label "20%" at bounding box center [215, 135] width 242 height 13
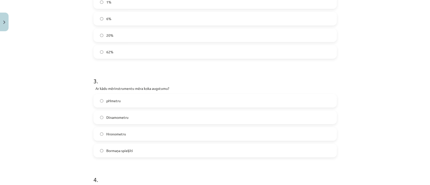
scroll to position [214, 0]
drag, startPoint x: 91, startPoint y: 88, endPoint x: 175, endPoint y: 84, distance: 83.9
click at [175, 84] on div "3 . Ar kādu mērinstrumentu mēra koka augstumu? pHmetru Dinamometru Hronometru B…" at bounding box center [214, 112] width 243 height 89
copy p "Ar kādu mērinstrumentu mēra koka augstumu?"
click at [118, 148] on span "Bormaņa spieķīti" at bounding box center [119, 149] width 27 height 5
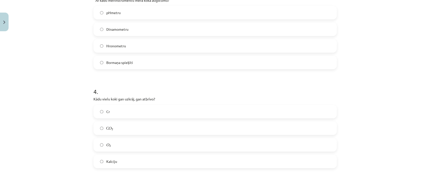
scroll to position [314, 0]
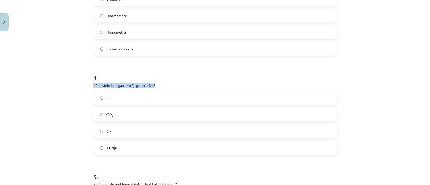
drag, startPoint x: 88, startPoint y: 86, endPoint x: 163, endPoint y: 84, distance: 74.8
click at [163, 84] on div "100 XP Saņemsi Grūts 123 pilda Apraksts Uzdevums Palīdzība 1 . Latvijas teritor…" at bounding box center [214, 9] width 249 height 580
copy p "Kādu vielu koki gan uzkrāj, gan atbrīvo?"
click at [112, 127] on label "O 2 O 2" at bounding box center [215, 131] width 242 height 13
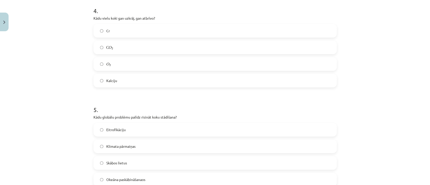
scroll to position [415, 0]
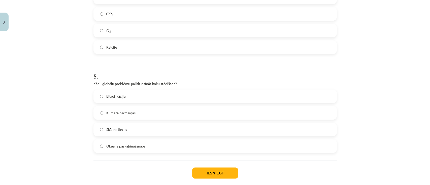
click at [126, 114] on span "Klimata pārmaiņas" at bounding box center [120, 112] width 29 height 5
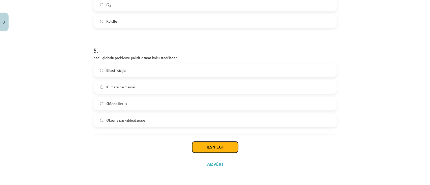
click at [194, 148] on button "Iesniegt" at bounding box center [215, 146] width 46 height 11
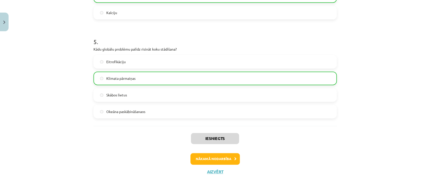
scroll to position [457, 0]
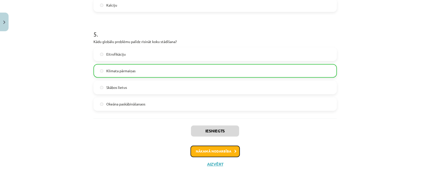
click at [215, 156] on button "Nākamā nodarbība" at bounding box center [214, 152] width 49 height 12
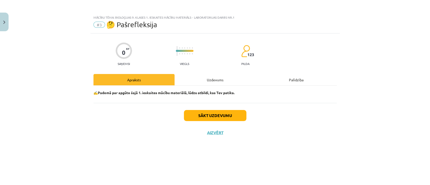
scroll to position [0, 0]
click at [222, 117] on button "Sākt uzdevumu" at bounding box center [215, 115] width 62 height 11
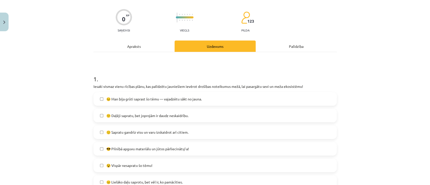
scroll to position [168, 0]
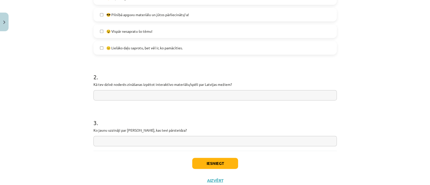
click at [106, 96] on input "text" at bounding box center [214, 95] width 243 height 10
type input "*"
click at [101, 145] on input "text" at bounding box center [214, 141] width 243 height 10
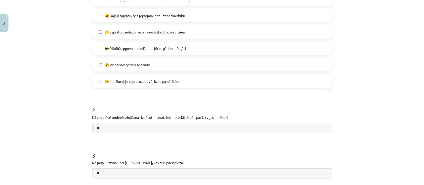
scroll to position [184, 0]
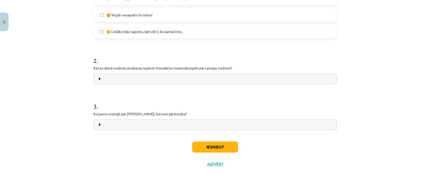
type input "*"
click at [215, 144] on button "Iesniegt" at bounding box center [215, 146] width 46 height 11
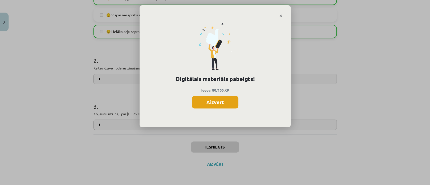
click at [205, 102] on button "Aizvērt" at bounding box center [215, 102] width 46 height 13
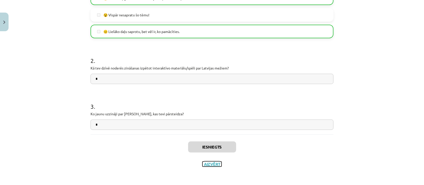
click at [208, 164] on button "Aizvērt" at bounding box center [212, 164] width 19 height 5
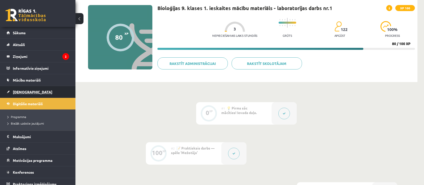
click at [24, 92] on span "[DEMOGRAPHIC_DATA]" at bounding box center [33, 92] width 40 height 5
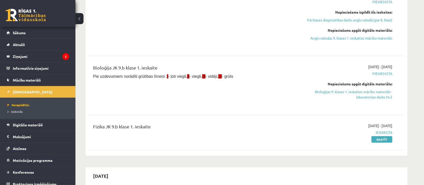
scroll to position [101, 0]
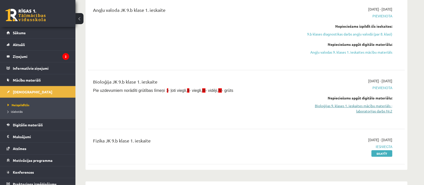
click at [373, 110] on link "Bioloģijas 9. klases 1. ieskaites mācību materiāls - laboratorijas darbs Nr.2" at bounding box center [345, 108] width 95 height 11
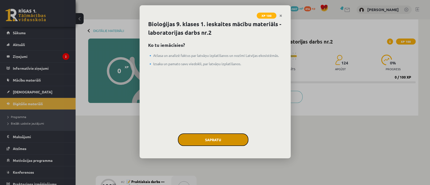
click at [202, 140] on button "Sapratu" at bounding box center [213, 139] width 70 height 13
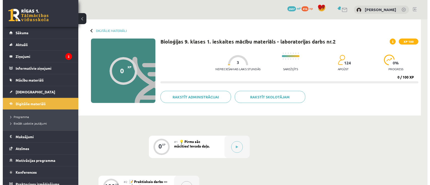
scroll to position [33, 0]
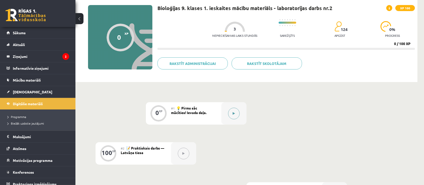
click at [233, 112] on icon at bounding box center [234, 113] width 2 height 3
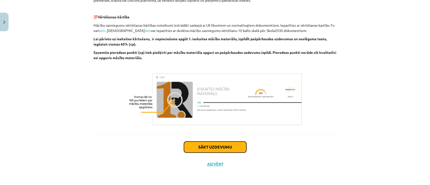
click at [224, 147] on button "Sākt uzdevumu" at bounding box center [215, 146] width 62 height 11
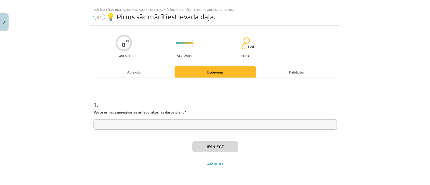
scroll to position [8, 0]
click at [154, 120] on input "text" at bounding box center [214, 125] width 243 height 10
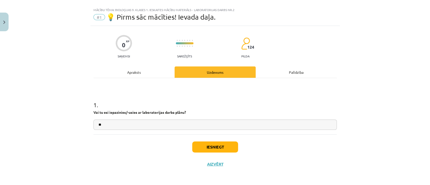
type input "**"
click at [226, 144] on button "Iesniegt" at bounding box center [215, 146] width 46 height 11
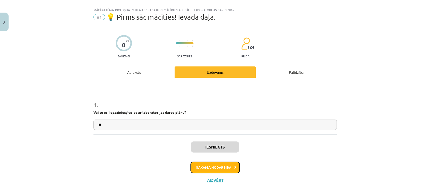
click at [198, 169] on button "Nākamā nodarbība" at bounding box center [214, 168] width 49 height 12
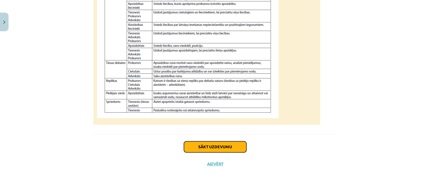
click at [205, 147] on button "Sākt uzdevumu" at bounding box center [215, 146] width 62 height 11
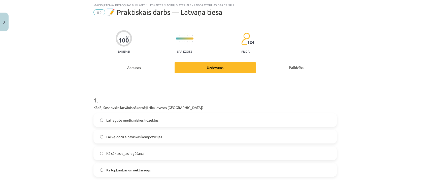
scroll to position [46, 0]
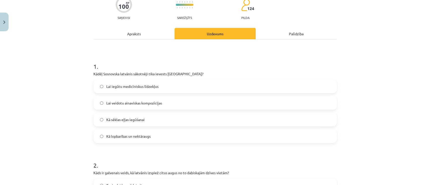
click at [145, 136] on span "Kā lopbarības un nektāraugs" at bounding box center [128, 136] width 44 height 5
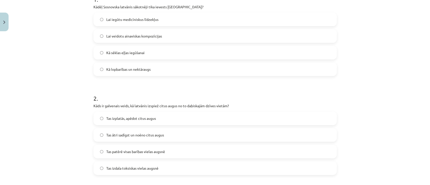
scroll to position [147, 0]
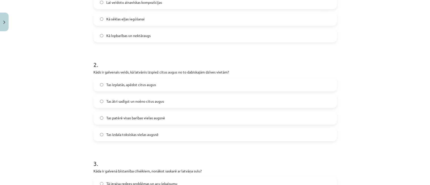
click at [134, 99] on span "Tas ātri sadīgst un noēno citus augus" at bounding box center [135, 101] width 58 height 5
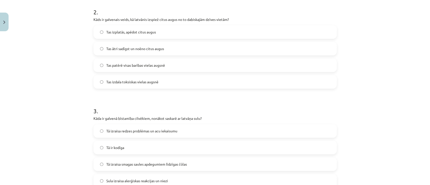
scroll to position [214, 0]
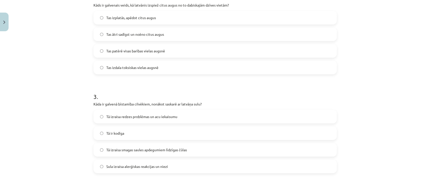
click at [137, 54] on label "Tas patērē visas barības vielas augsnē" at bounding box center [215, 51] width 242 height 13
click at [161, 152] on span "Tā izraisa smagas saules apdegumiem līdzīgas čūlas" at bounding box center [146, 149] width 81 height 5
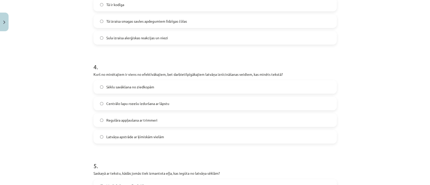
scroll to position [348, 0]
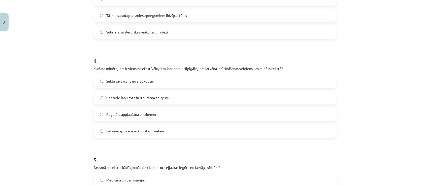
click at [128, 116] on span "Regulāra appļaušana ar trimmeri" at bounding box center [131, 114] width 51 height 5
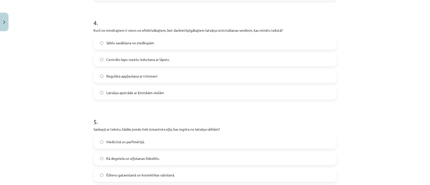
scroll to position [415, 0]
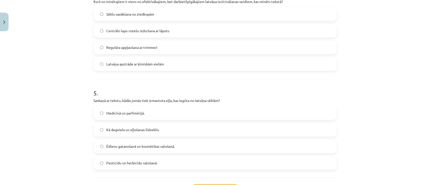
drag, startPoint x: 90, startPoint y: 99, endPoint x: 156, endPoint y: 98, distance: 65.7
drag, startPoint x: 119, startPoint y: 100, endPoint x: 222, endPoint y: 101, distance: 102.2
click at [222, 101] on p "Saskaņā ar tekstu, kādās jomās tiek izmantota eļļa, kas iegūta no latvāņa sēklā…" at bounding box center [214, 100] width 243 height 5
copy p "kādās jomās tiek izmantota eļļa, kas iegūta no latvāņa sēklām?"
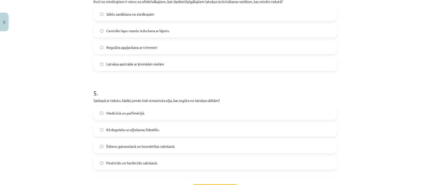
click at [115, 128] on span "Kā degviela un eļļošanas līdzeklis." at bounding box center [132, 129] width 53 height 5
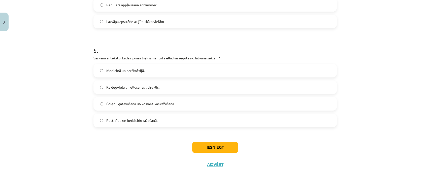
scroll to position [458, 0]
click at [214, 143] on button "Iesniegt" at bounding box center [215, 146] width 46 height 11
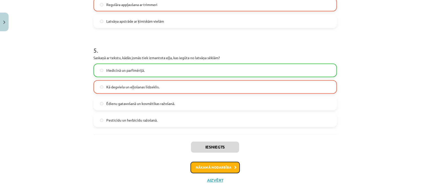
click at [201, 167] on button "Nākamā nodarbība" at bounding box center [214, 168] width 49 height 12
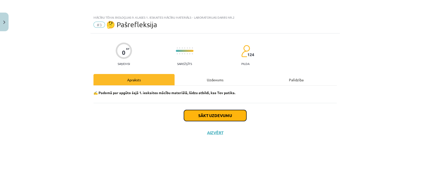
click at [208, 116] on button "Sākt uzdevumu" at bounding box center [215, 115] width 62 height 11
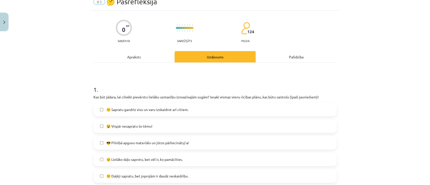
scroll to position [33, 0]
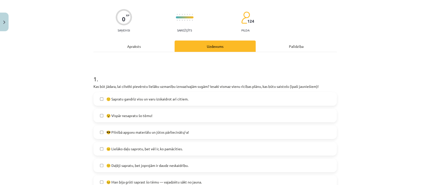
click at [132, 115] on span "😵 Vispār nesapratu šo tēmu!" at bounding box center [129, 115] width 46 height 5
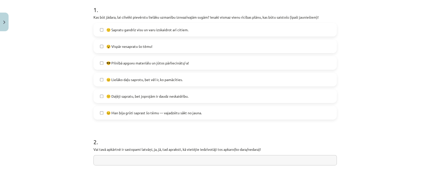
scroll to position [67, 0]
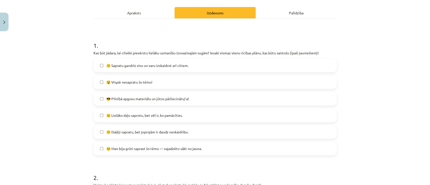
click at [128, 132] on span "😕 Daļēji sapratu, bet joprojām ir daudz neskaidrību." at bounding box center [147, 131] width 82 height 5
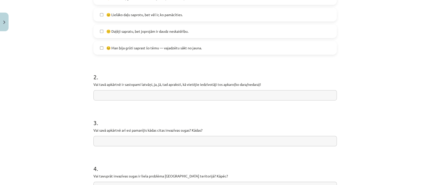
click at [120, 96] on input "text" at bounding box center [214, 95] width 243 height 10
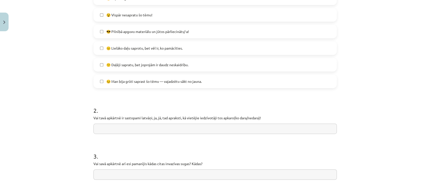
type input "*"
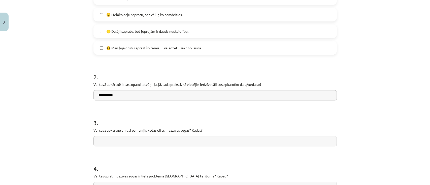
type input "**********"
click at [132, 140] on input "text" at bounding box center [214, 141] width 243 height 10
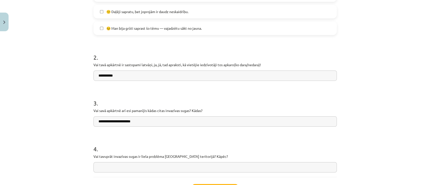
scroll to position [201, 0]
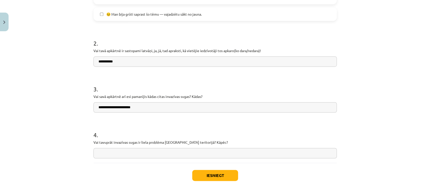
type input "**********"
click at [145, 154] on input "text" at bounding box center [214, 153] width 243 height 10
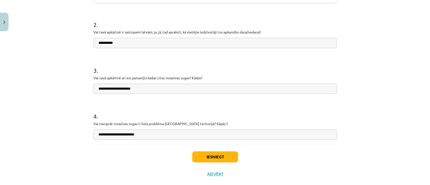
scroll to position [230, 0]
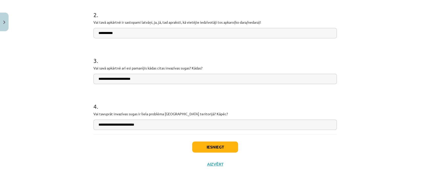
type input "**********"
click at [219, 150] on button "Iesniegt" at bounding box center [215, 146] width 46 height 11
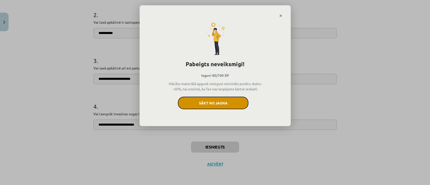
click at [214, 102] on button "Sākt no jauna" at bounding box center [213, 103] width 70 height 13
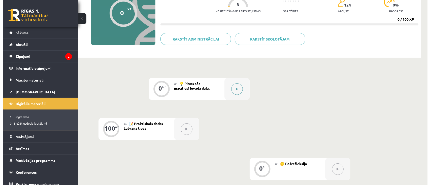
scroll to position [67, 0]
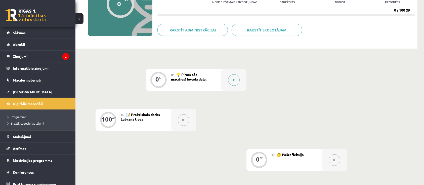
click at [233, 81] on button at bounding box center [234, 80] width 12 height 12
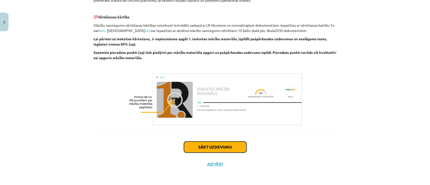
click at [211, 145] on button "Sākt uzdevumu" at bounding box center [215, 146] width 62 height 11
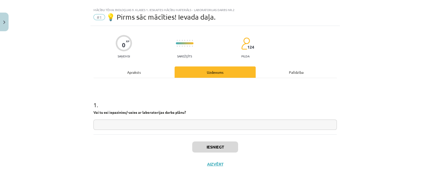
click at [150, 123] on input "text" at bounding box center [214, 125] width 243 height 10
type input "**"
click at [200, 149] on button "Iesniegt" at bounding box center [215, 146] width 46 height 11
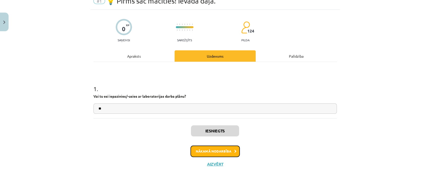
click at [195, 150] on button "Nākamā nodarbība" at bounding box center [214, 152] width 49 height 12
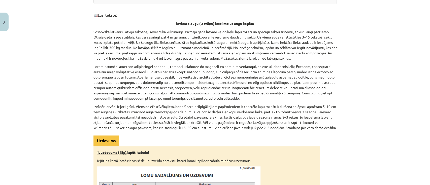
scroll to position [214, 0]
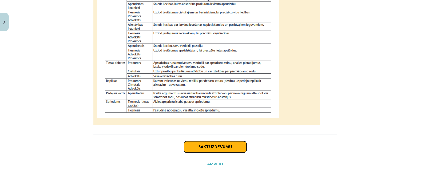
click at [198, 148] on button "Sākt uzdevumu" at bounding box center [215, 146] width 62 height 11
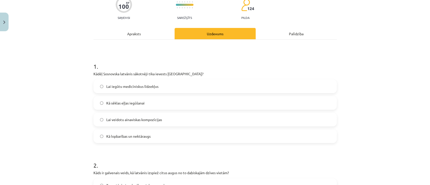
click at [137, 136] on span "Kā lopbarības un nektāraugs" at bounding box center [128, 136] width 44 height 5
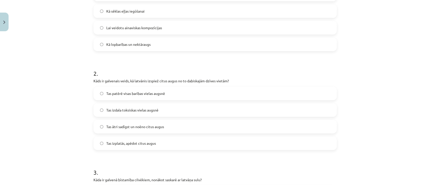
scroll to position [147, 0]
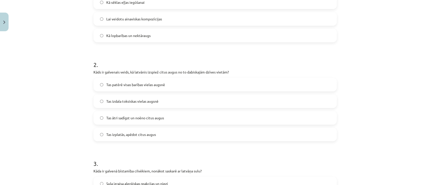
click at [141, 119] on span "Tas ātri sadīgst un noēno citus augus" at bounding box center [135, 117] width 58 height 5
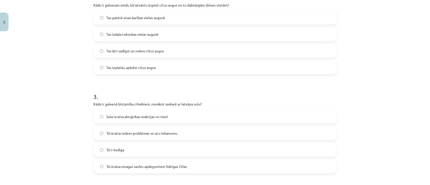
scroll to position [247, 0]
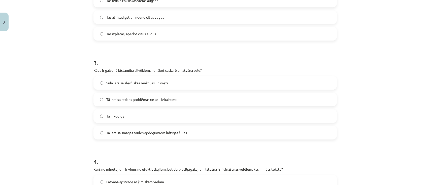
click at [123, 132] on span "Tā izraisa smagas saules apdegumiem līdzīgas čūlas" at bounding box center [146, 132] width 81 height 5
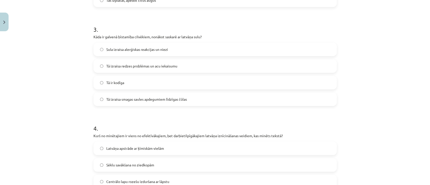
scroll to position [314, 0]
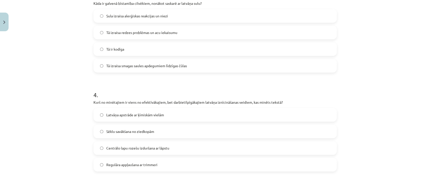
click at [113, 143] on label "Centrālo lapu rozešu izduršana ar lāpstu" at bounding box center [215, 148] width 242 height 13
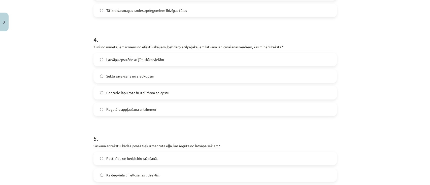
scroll to position [415, 0]
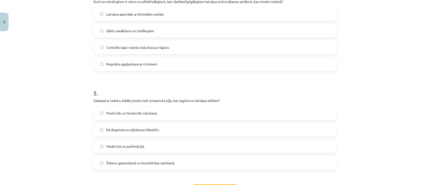
click at [130, 149] on label "Medicīnā un parfimērijā." at bounding box center [215, 146] width 242 height 13
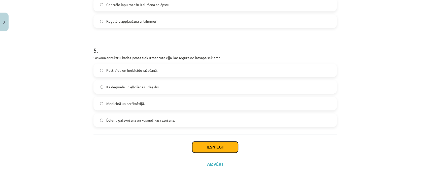
click at [200, 147] on button "Iesniegt" at bounding box center [215, 146] width 46 height 11
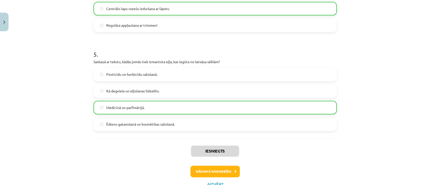
scroll to position [474, 0]
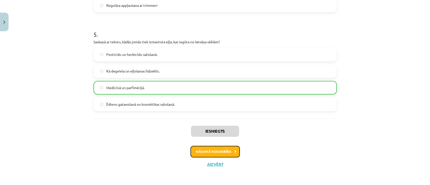
click at [217, 152] on button "Nākamā nodarbība" at bounding box center [214, 152] width 49 height 12
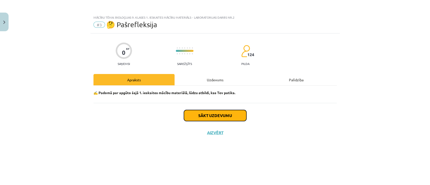
click at [211, 117] on button "Sākt uzdevumu" at bounding box center [215, 115] width 62 height 11
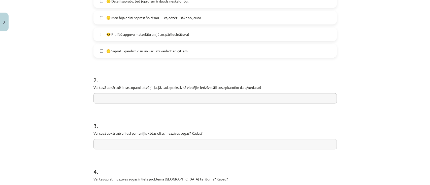
scroll to position [201, 0]
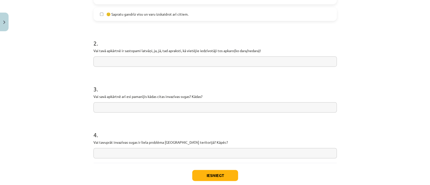
click at [114, 65] on input "text" at bounding box center [214, 61] width 243 height 10
type input "**********"
click at [141, 112] on input "text" at bounding box center [214, 107] width 243 height 10
type input "*"
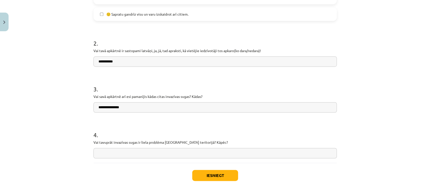
type input "**********"
click at [131, 153] on input "text" at bounding box center [214, 153] width 243 height 10
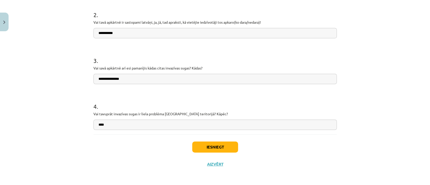
type input "***"
click at [207, 147] on button "Iesniegt" at bounding box center [215, 146] width 46 height 11
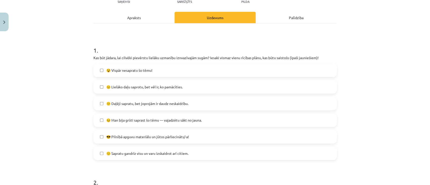
scroll to position [0, 0]
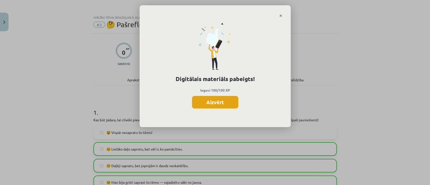
click at [204, 105] on button "Aizvērt" at bounding box center [215, 102] width 46 height 13
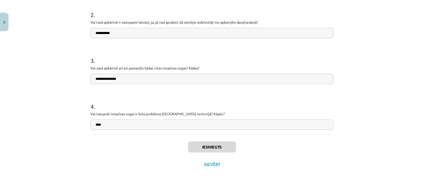
scroll to position [141, 0]
click at [213, 164] on button "Aizvērt" at bounding box center [212, 164] width 19 height 5
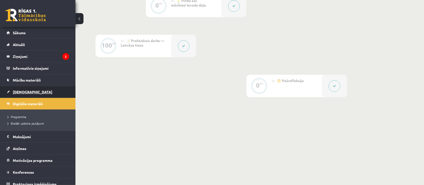
click at [21, 91] on span "[DEMOGRAPHIC_DATA]" at bounding box center [33, 92] width 40 height 5
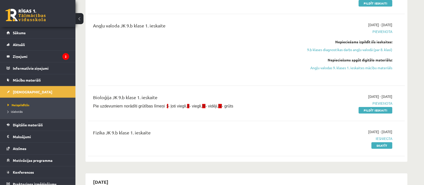
scroll to position [101, 0]
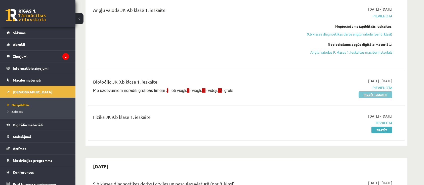
click at [382, 95] on link "Pildīt ieskaiti" at bounding box center [376, 94] width 34 height 7
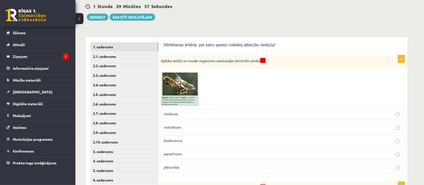
scroll to position [67, 0]
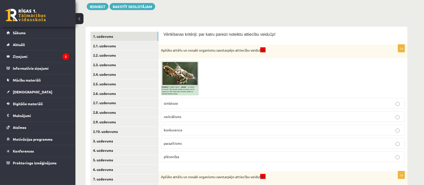
click at [184, 70] on span at bounding box center [180, 73] width 8 height 8
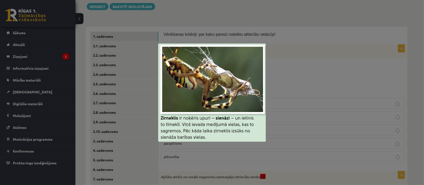
click at [279, 67] on div at bounding box center [212, 92] width 424 height 185
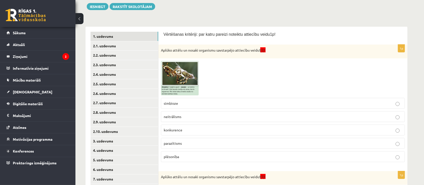
click at [194, 159] on label "plēsonība" at bounding box center [283, 156] width 244 height 11
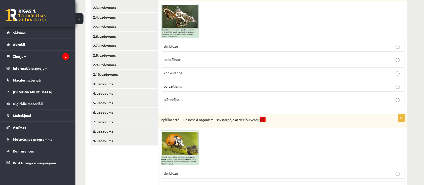
scroll to position [134, 0]
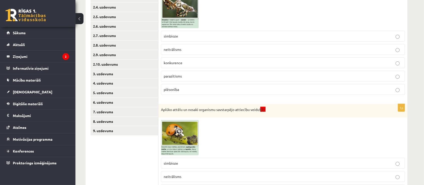
click at [185, 130] on img at bounding box center [180, 137] width 38 height 35
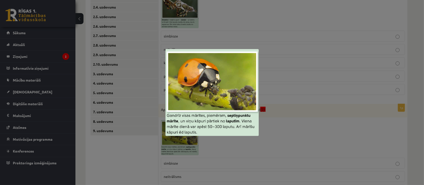
click at [283, 132] on div at bounding box center [212, 92] width 424 height 185
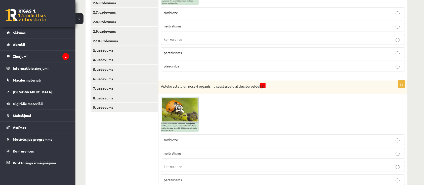
scroll to position [168, 0]
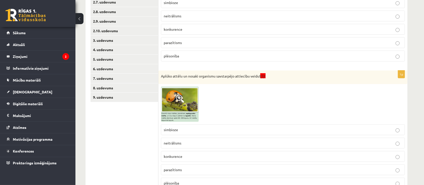
click at [195, 128] on p "simbioze" at bounding box center [283, 129] width 239 height 5
click at [187, 113] on img at bounding box center [180, 104] width 38 height 35
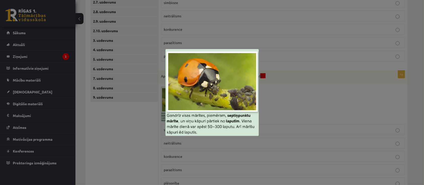
click at [282, 96] on div at bounding box center [212, 92] width 424 height 185
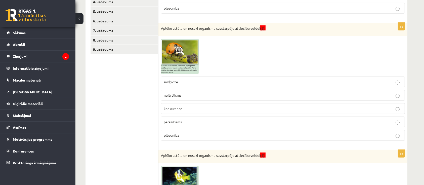
scroll to position [201, 0]
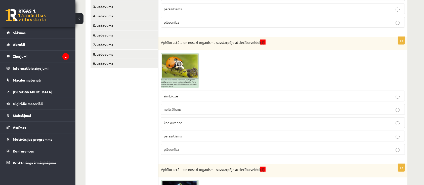
click at [195, 66] on img at bounding box center [180, 70] width 38 height 35
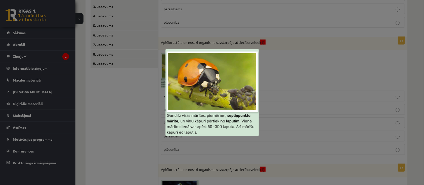
click at [304, 65] on div at bounding box center [212, 92] width 424 height 185
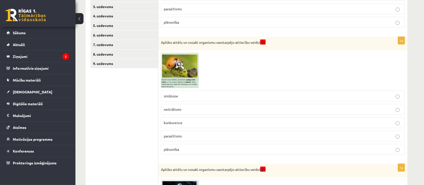
scroll to position [235, 0]
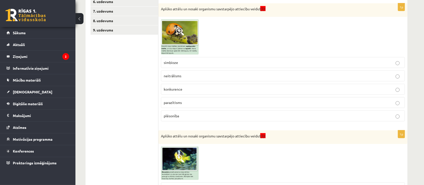
click at [188, 114] on p "plēsonība" at bounding box center [283, 115] width 239 height 5
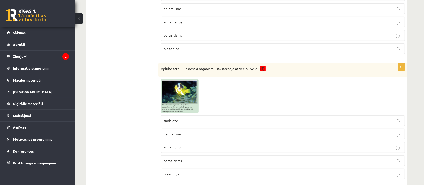
click at [175, 97] on img at bounding box center [180, 95] width 38 height 33
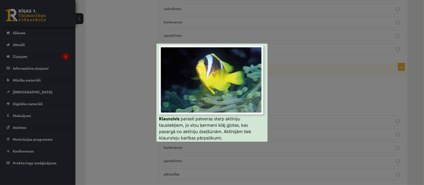
click at [278, 87] on div at bounding box center [212, 92] width 424 height 185
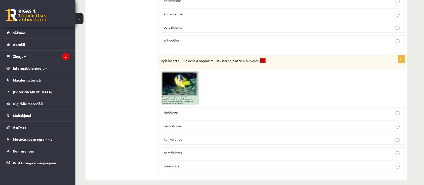
scroll to position [314, 0]
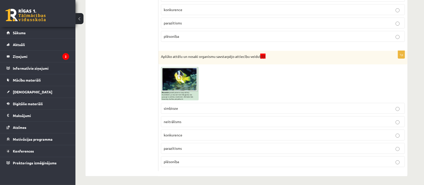
click at [191, 107] on p "simbioze" at bounding box center [283, 108] width 239 height 5
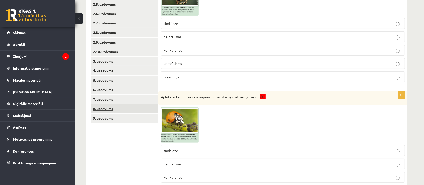
scroll to position [0, 0]
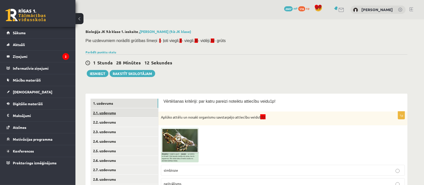
click at [107, 111] on link "2.1. uzdevums" at bounding box center [125, 112] width 68 height 9
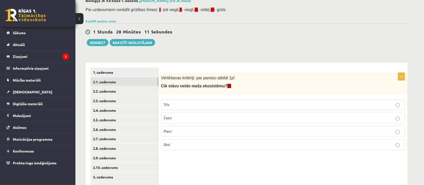
scroll to position [67, 0]
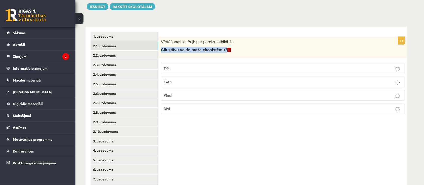
drag, startPoint x: 162, startPoint y: 50, endPoint x: 218, endPoint y: 49, distance: 55.9
click at [218, 49] on span "Cik stāvu veido meža ekosistēmu? (I)" at bounding box center [196, 50] width 70 height 4
copy span "Cik stāvu veido meža ekosistēmu?"
click at [184, 105] on label "Divi" at bounding box center [283, 108] width 244 height 11
click at [104, 55] on link "2.2. uzdevums" at bounding box center [125, 55] width 68 height 9
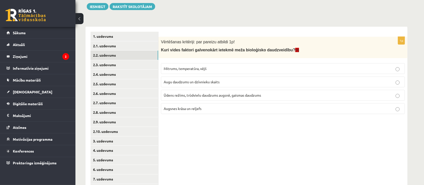
click at [215, 69] on p "Mitrums, temperatūra, vējš" at bounding box center [283, 68] width 239 height 5
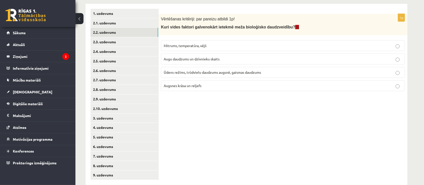
scroll to position [100, 0]
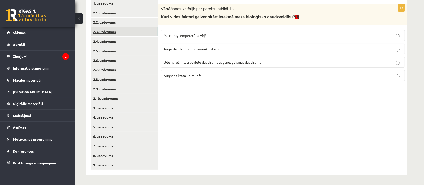
click at [110, 33] on link "2.3. uzdevums" at bounding box center [125, 31] width 68 height 9
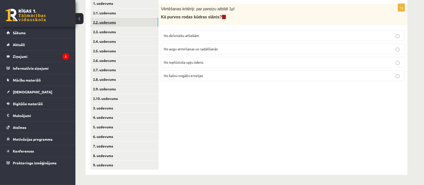
click at [113, 20] on link "2.2. uzdevums" at bounding box center [125, 22] width 68 height 9
drag, startPoint x: 161, startPoint y: 18, endPoint x: 278, endPoint y: 17, distance: 116.8
click at [278, 17] on span "Kuri vides faktori galvenokārt ietekmē meža bioloģisko daudzveidību? (I)" at bounding box center [230, 17] width 138 height 4
copy span "Kuri vides faktori galvenokārt ietekmē meža bioloģisko daudzveidību?"
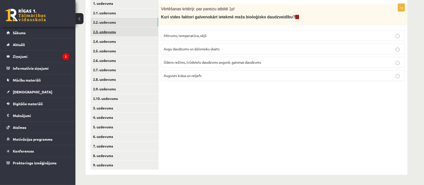
click at [109, 33] on link "2.3. uzdevums" at bounding box center [125, 31] width 68 height 9
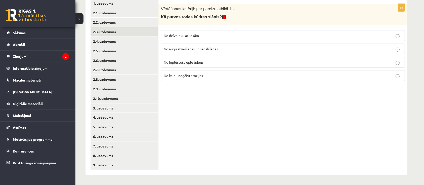
click at [185, 50] on span "No augu atmiršanas un sadalīšanās" at bounding box center [191, 49] width 54 height 5
click at [108, 41] on link "2.4. uzdevums" at bounding box center [125, 41] width 68 height 9
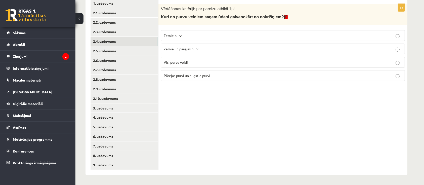
drag, startPoint x: 162, startPoint y: 19, endPoint x: 269, endPoint y: 14, distance: 107.6
click at [269, 14] on div "Vērtēšanas kritēriji: par pareizu atbildi 1p! Kuri no purvu veidiem saņem ūdeni…" at bounding box center [283, 14] width 249 height 21
copy span "Kuri no purvu veidiem saņem ūdeni galvenokārt no nokrišņiem?"
click at [185, 76] on span "Pārejas purvi un augstie purvi" at bounding box center [187, 75] width 47 height 5
click at [106, 50] on link "2.5. uzdevums" at bounding box center [125, 50] width 68 height 9
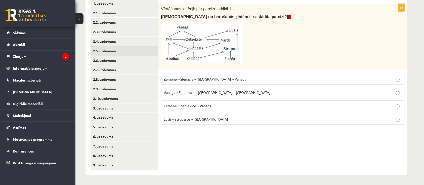
click at [211, 78] on span "Zemene→Sienāzis→Zebiekste→Vanags" at bounding box center [205, 79] width 82 height 5
click at [107, 61] on link "2.6. uzdevums" at bounding box center [125, 60] width 68 height 9
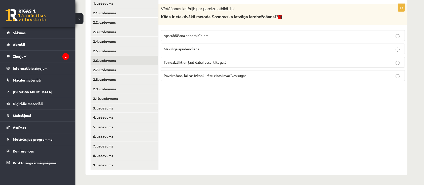
click at [187, 37] on span "Apstrādāšana ar herbicīdiem" at bounding box center [186, 35] width 45 height 5
click at [109, 69] on link "2.7. uzdevums" at bounding box center [125, 69] width 68 height 9
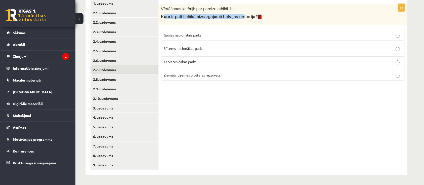
drag, startPoint x: 162, startPoint y: 17, endPoint x: 207, endPoint y: 19, distance: 44.6
click at [232, 19] on span "Kura ir pati lielākā aizsargajamā Latvijas teritorija? (I)" at bounding box center [211, 17] width 101 height 4
drag, startPoint x: 161, startPoint y: 17, endPoint x: 244, endPoint y: 20, distance: 83.9
click at [244, 20] on div "Vērtēšanas kritēriji: par pareizu atbildi 1p! Kura ir pati lielākā aizsargajamā…" at bounding box center [283, 14] width 249 height 21
copy span "Kura ir pati lielākā aizsargajamā Latvijas teritorija?"
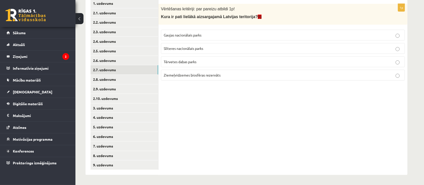
click at [199, 74] on span "Ziemeļvidzemes biosfēras rezervāts" at bounding box center [192, 75] width 57 height 5
click at [107, 80] on link "2.8. uzdevums" at bounding box center [125, 79] width 68 height 9
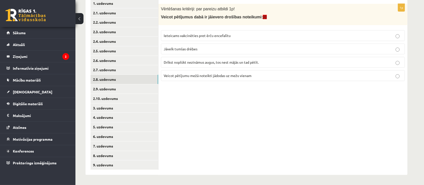
click at [216, 38] on label "Ieteicams vakcinēties pret ērču encefalītu" at bounding box center [283, 35] width 244 height 11
click at [110, 88] on link "2.9. uzdevums" at bounding box center [125, 88] width 68 height 9
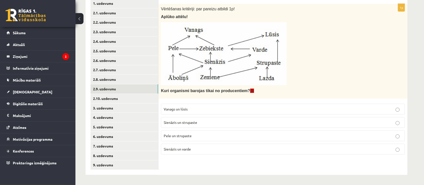
click at [196, 135] on p "Pele un strupaste" at bounding box center [283, 135] width 239 height 5
click at [109, 97] on link "2.10. uzdevums" at bounding box center [125, 98] width 68 height 9
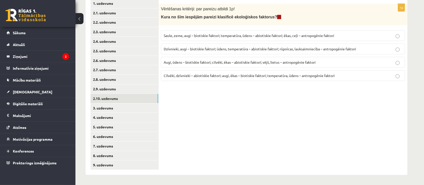
click at [188, 35] on span "Saule, zeme, augi – biotiskie faktori; temperatūra, ūdens – abiotiskie faktori;…" at bounding box center [249, 35] width 171 height 5
click at [114, 106] on link "3. uzdevums" at bounding box center [125, 107] width 68 height 9
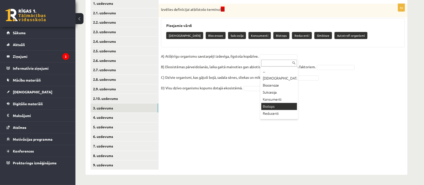
scroll to position [18, 0]
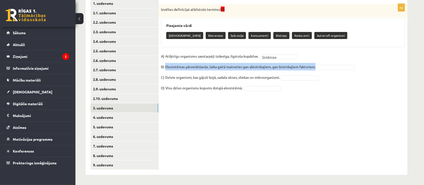
drag, startPoint x: 165, startPoint y: 67, endPoint x: 319, endPoint y: 64, distance: 154.3
click at [319, 64] on fieldset "A) Atšķirīgu organismu savstarpēji izdevīga, ilgstoša kopdzīve. Simbioze ******…" at bounding box center [283, 73] width 244 height 42
copy fieldset "Ekosistēmas pārveidošanās, laika gaitā mainoties gan abiotiskajiem, gan biotisk…"
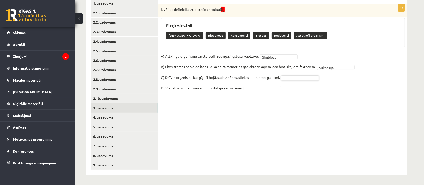
drag, startPoint x: 166, startPoint y: 78, endPoint x: 205, endPoint y: 77, distance: 38.8
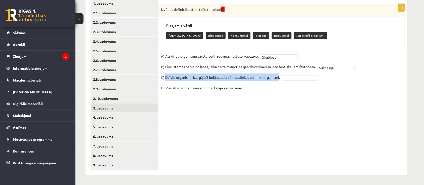
drag, startPoint x: 166, startPoint y: 76, endPoint x: 281, endPoint y: 80, distance: 115.1
click at [280, 80] on p "C) Dzīvie organismi, kas gājuši bojā, sadala sēnes, sliekas un mikroorganismi." at bounding box center [220, 78] width 119 height 8
copy p "Dzīvie organismi, kas gājuši bojā, sadala sēnes, sliekas un mikroorganismi"
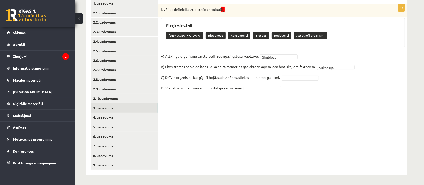
click at [296, 75] on fieldset "A) Atšķirīgu organismu savstarpēji izdevīga, ilgstoša kopdzīve. Simbioze ******…" at bounding box center [283, 73] width 244 height 42
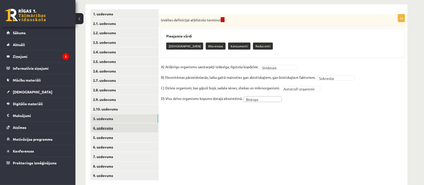
scroll to position [100, 0]
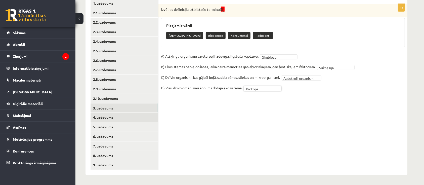
click at [104, 118] on link "4. uzdevums" at bounding box center [125, 117] width 68 height 9
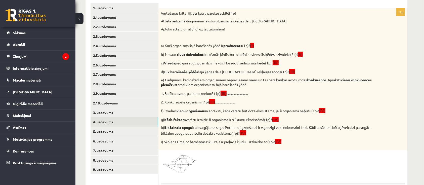
scroll to position [129, 0]
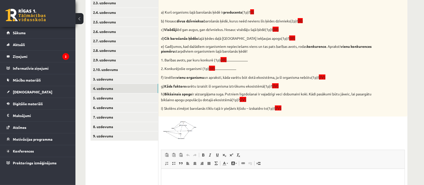
click at [186, 131] on img at bounding box center [180, 129] width 38 height 21
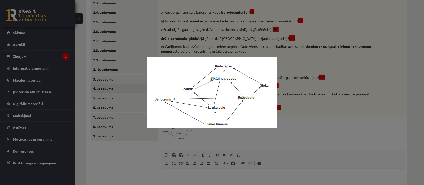
click at [294, 128] on div at bounding box center [212, 92] width 424 height 185
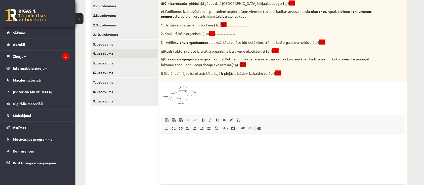
scroll to position [196, 0]
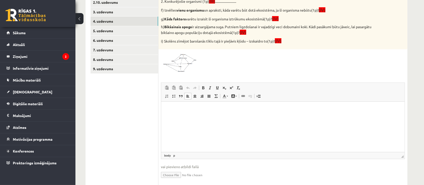
click at [192, 117] on html at bounding box center [283, 108] width 244 height 15
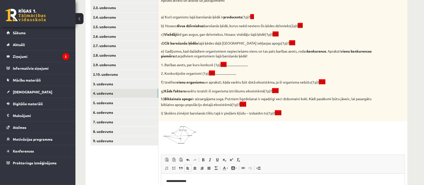
scroll to position [163, 0]
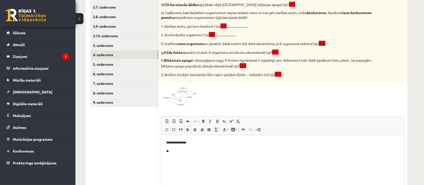
click at [187, 92] on img at bounding box center [180, 95] width 38 height 21
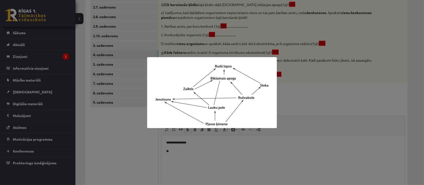
click at [179, 151] on div at bounding box center [212, 92] width 424 height 185
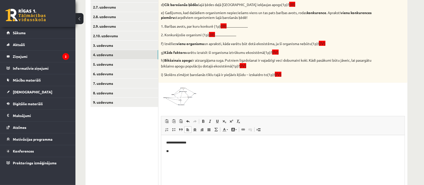
click at [179, 152] on p "**" at bounding box center [283, 151] width 234 height 5
drag, startPoint x: 167, startPoint y: 144, endPoint x: 167, endPoint y: 150, distance: 6.0
click at [167, 149] on body "**********" at bounding box center [283, 151] width 234 height 22
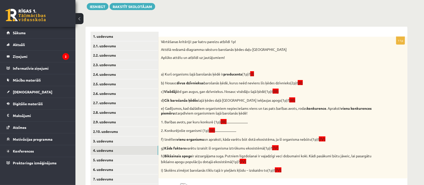
scroll to position [134, 0]
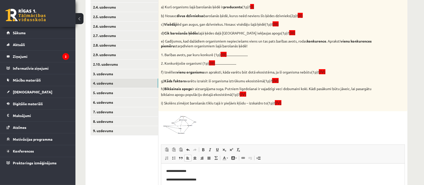
click at [186, 124] on img at bounding box center [180, 124] width 38 height 21
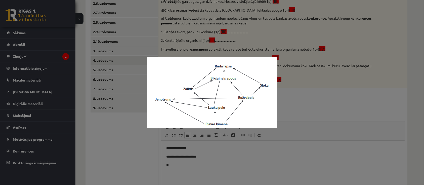
scroll to position [168, 0]
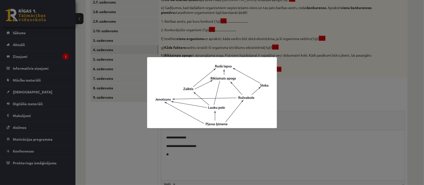
click at [189, 153] on div at bounding box center [212, 92] width 424 height 185
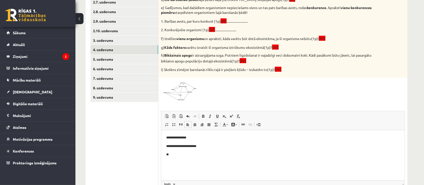
click at [189, 153] on p "**" at bounding box center [283, 154] width 234 height 5
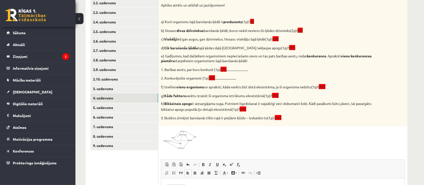
scroll to position [134, 0]
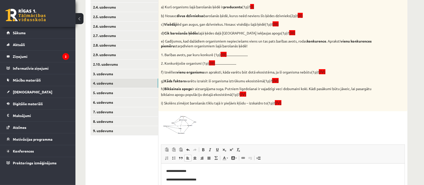
click at [192, 125] on img at bounding box center [180, 124] width 38 height 21
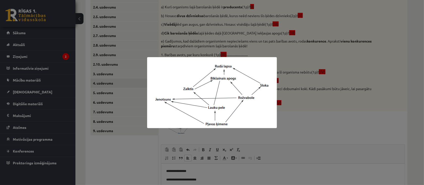
click at [282, 171] on div at bounding box center [212, 92] width 424 height 185
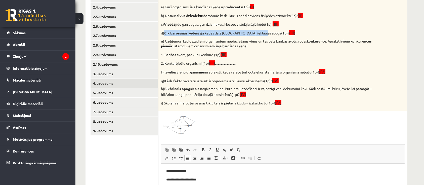
drag, startPoint x: 166, startPoint y: 31, endPoint x: 264, endPoint y: 28, distance: 98.2
click at [264, 28] on div "Vērtēšanas kritēriji: par katru pareizu atbildi 1p! Attēlā redzamā diagramma ra…" at bounding box center [283, 41] width 249 height 142
copy p "Cik barošanās ķēdēs šajā ķēdes daļā krūmājā iekļaujas apogs("
click at [173, 126] on img at bounding box center [180, 124] width 38 height 21
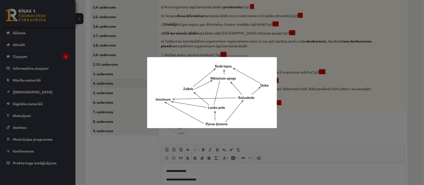
click at [216, 172] on div at bounding box center [212, 92] width 424 height 185
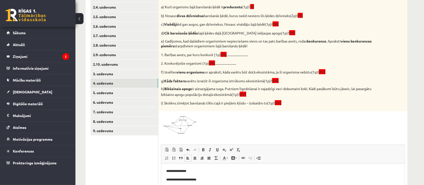
click at [192, 123] on img at bounding box center [180, 124] width 38 height 21
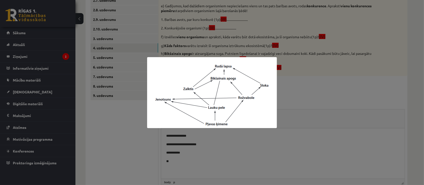
scroll to position [201, 0]
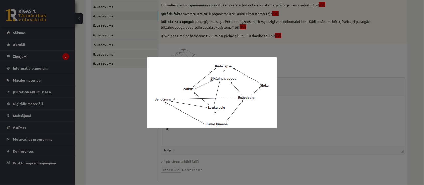
click at [193, 133] on div at bounding box center [212, 92] width 424 height 185
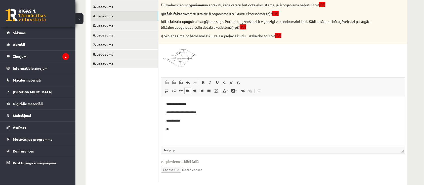
click at [179, 128] on p "**" at bounding box center [283, 129] width 234 height 5
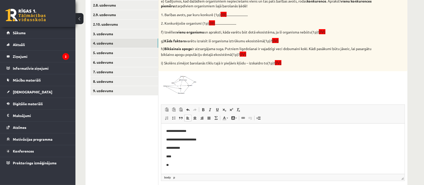
scroll to position [134, 0]
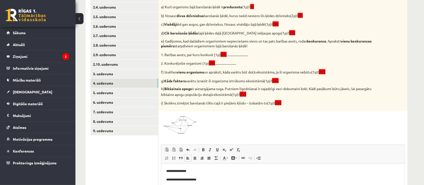
click at [187, 120] on img at bounding box center [180, 124] width 38 height 21
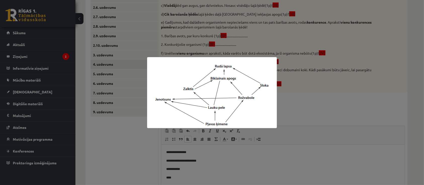
scroll to position [168, 0]
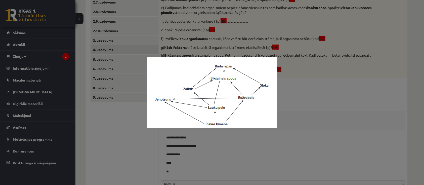
click at [183, 169] on div at bounding box center [212, 92] width 424 height 185
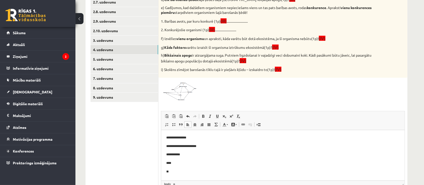
click at [172, 170] on p "**" at bounding box center [283, 171] width 234 height 5
click at [176, 96] on img at bounding box center [180, 90] width 38 height 21
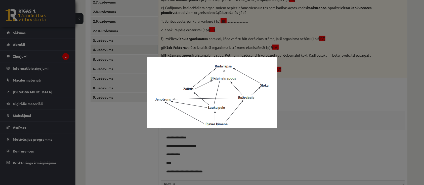
click at [216, 169] on div at bounding box center [212, 92] width 424 height 185
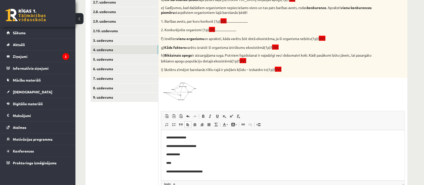
click at [216, 169] on p "**********" at bounding box center [283, 171] width 234 height 5
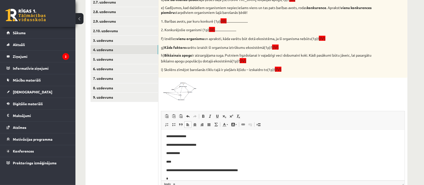
scroll to position [2, 0]
click at [188, 95] on img at bounding box center [180, 90] width 38 height 21
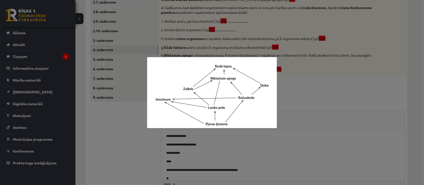
click at [181, 175] on div at bounding box center [212, 92] width 424 height 185
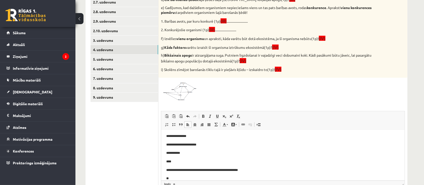
click at [179, 175] on body "**********" at bounding box center [283, 157] width 234 height 48
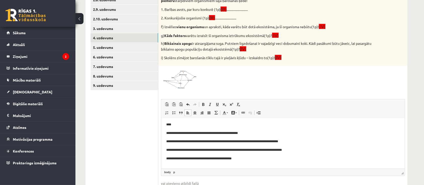
scroll to position [27, 0]
click at [192, 79] on img at bounding box center [180, 78] width 38 height 21
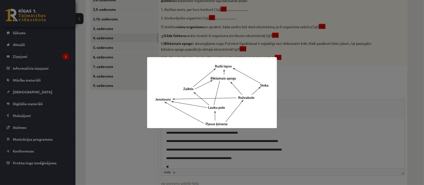
click at [202, 158] on div at bounding box center [212, 92] width 424 height 185
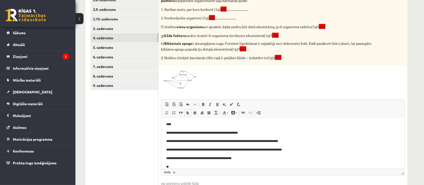
click at [189, 163] on body "**********" at bounding box center [283, 132] width 234 height 73
click at [106, 49] on link "5. uzdevums" at bounding box center [125, 47] width 68 height 9
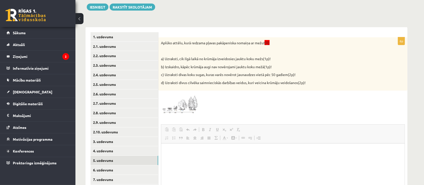
scroll to position [0, 0]
click at [183, 107] on span at bounding box center [180, 105] width 8 height 8
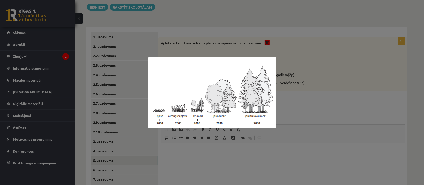
click at [305, 112] on div at bounding box center [212, 92] width 424 height 185
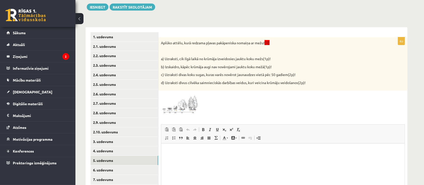
click at [189, 96] on img at bounding box center [180, 103] width 38 height 21
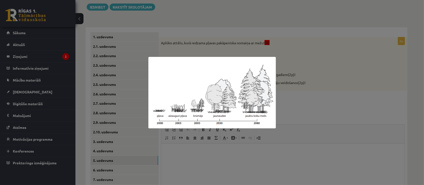
click at [181, 149] on div at bounding box center [212, 92] width 424 height 185
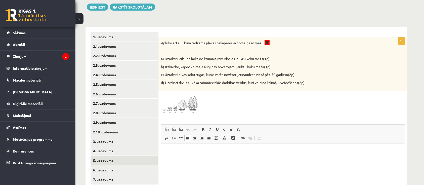
click at [176, 153] on p "Bagātinātā teksta redaktors, wiswyg-editor-user-answer-47024725338120" at bounding box center [283, 151] width 234 height 5
click at [182, 106] on span at bounding box center [180, 105] width 8 height 8
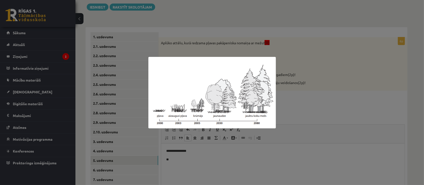
click at [183, 159] on div at bounding box center [212, 92] width 424 height 185
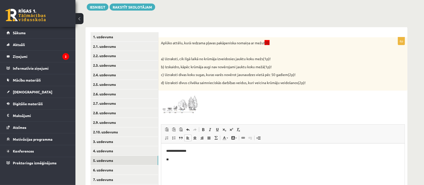
click at [180, 158] on p "**" at bounding box center [283, 159] width 234 height 5
click at [179, 109] on span at bounding box center [180, 105] width 8 height 8
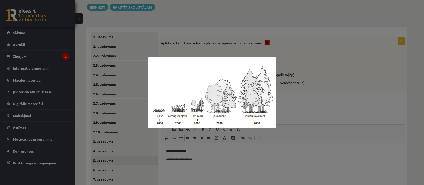
click at [200, 158] on div at bounding box center [212, 92] width 424 height 185
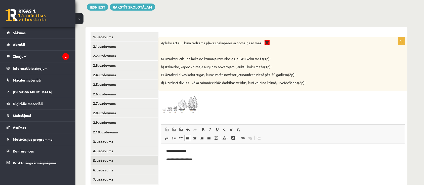
click at [200, 158] on p "**********" at bounding box center [283, 159] width 234 height 5
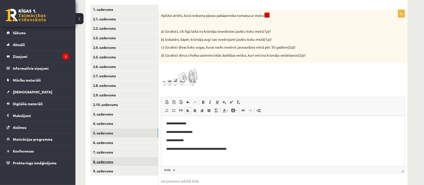
scroll to position [126, 0]
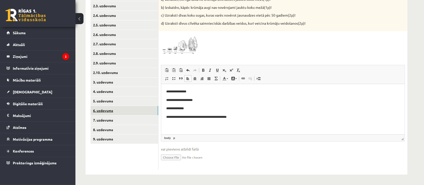
click at [101, 111] on link "6. uzdevums" at bounding box center [125, 110] width 68 height 9
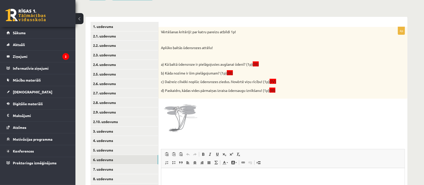
scroll to position [111, 0]
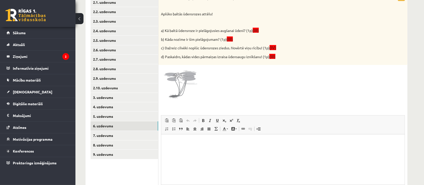
click at [184, 147] on html at bounding box center [283, 141] width 244 height 15
click at [189, 142] on p "**********" at bounding box center [283, 141] width 234 height 5
click at [188, 152] on p "*********" at bounding box center [283, 150] width 234 height 5
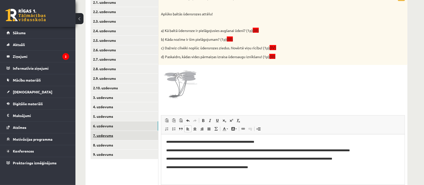
click at [101, 136] on link "7. uzdevums" at bounding box center [125, 135] width 68 height 9
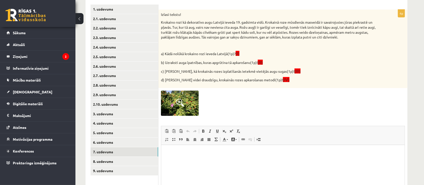
scroll to position [105, 0]
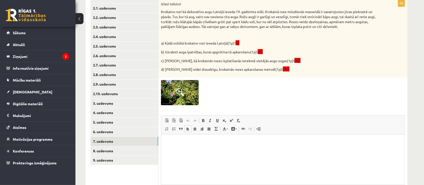
click at [185, 143] on p "Bagātinātā teksta redaktors, wiswyg-editor-user-answer-47024848510880" at bounding box center [283, 141] width 234 height 5
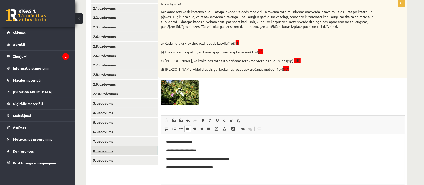
click at [110, 152] on link "8. uzdevums" at bounding box center [125, 150] width 68 height 9
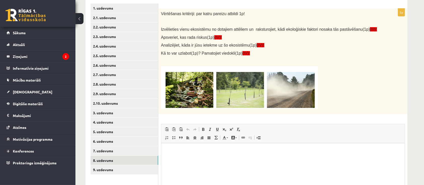
scroll to position [137, 0]
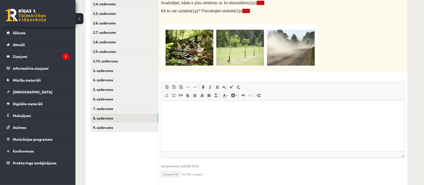
click at [237, 52] on img at bounding box center [239, 45] width 157 height 43
click at [200, 49] on img at bounding box center [239, 45] width 157 height 43
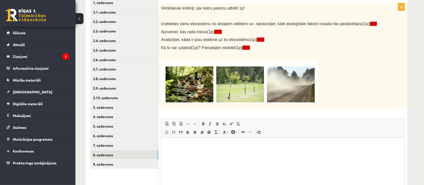
scroll to position [70, 0]
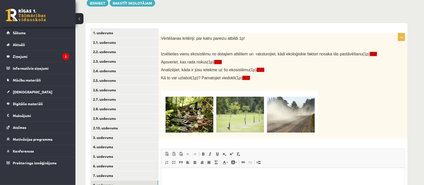
click at [300, 111] on img at bounding box center [239, 112] width 157 height 43
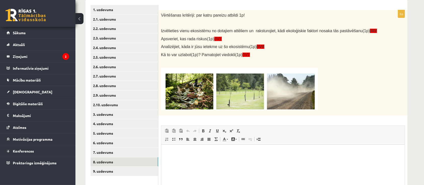
scroll to position [104, 0]
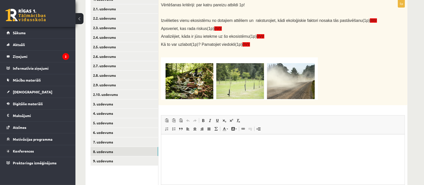
click at [179, 144] on p "Bagātinātā teksta redaktors, wiswyg-editor-user-answer-47024854448640" at bounding box center [283, 141] width 234 height 5
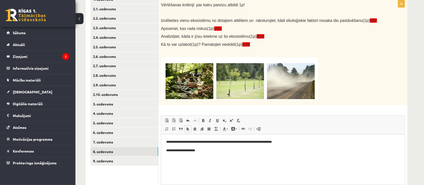
click at [299, 144] on p "**********" at bounding box center [283, 141] width 234 height 5
click at [254, 149] on p "**********" at bounding box center [283, 150] width 234 height 5
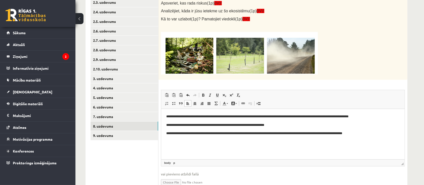
scroll to position [154, 0]
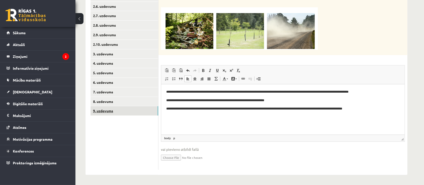
click at [100, 112] on link "9. uzdevums" at bounding box center [125, 110] width 68 height 9
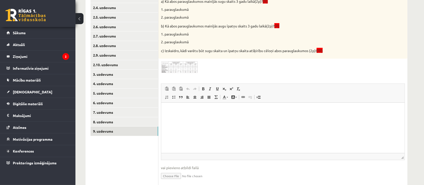
scroll to position [135, 0]
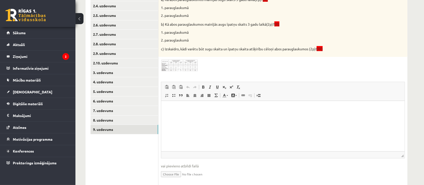
click at [187, 69] on img at bounding box center [180, 65] width 38 height 12
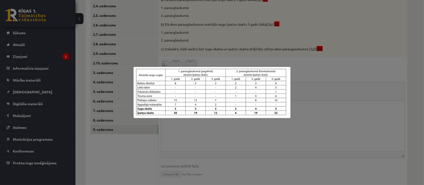
click at [209, 123] on div at bounding box center [212, 92] width 424 height 185
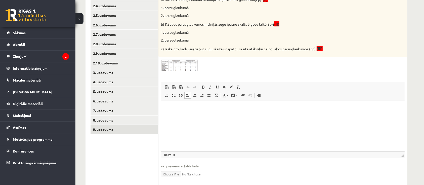
click at [182, 111] on p "Bagātinātā teksta redaktors, wiswyg-editor-user-answer-47024865850940" at bounding box center [283, 108] width 234 height 5
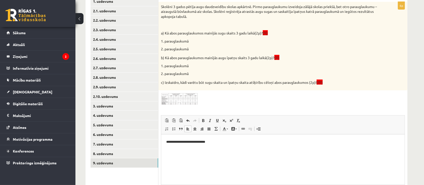
click at [165, 141] on html "**********" at bounding box center [283, 146] width 244 height 24
click at [168, 145] on body "**********" at bounding box center [283, 150] width 234 height 22
click at [241, 153] on p "**********" at bounding box center [283, 150] width 234 height 5
click at [178, 100] on img at bounding box center [180, 99] width 38 height 12
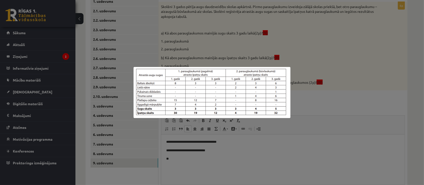
drag, startPoint x: 204, startPoint y: 152, endPoint x: 200, endPoint y: 159, distance: 8.2
click at [204, 152] on div at bounding box center [212, 92] width 424 height 185
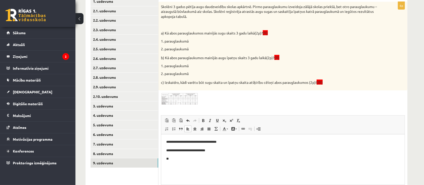
click at [200, 159] on p "**" at bounding box center [283, 158] width 234 height 5
click at [190, 98] on img at bounding box center [180, 99] width 38 height 12
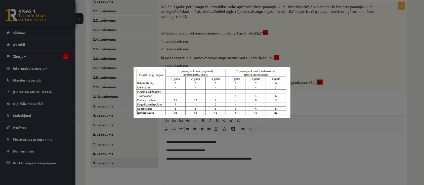
click at [280, 153] on div at bounding box center [212, 92] width 424 height 185
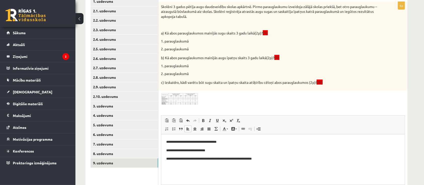
click at [276, 162] on body "**********" at bounding box center [283, 154] width 234 height 31
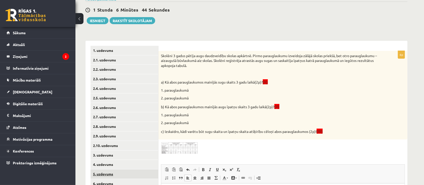
scroll to position [0, 0]
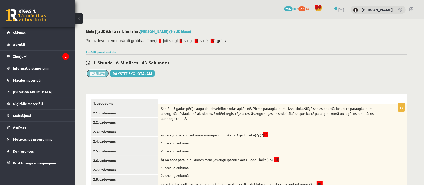
click at [99, 76] on button "Iesniegt" at bounding box center [98, 73] width 22 height 7
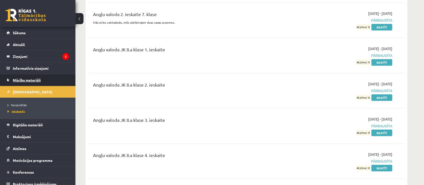
scroll to position [168, 0]
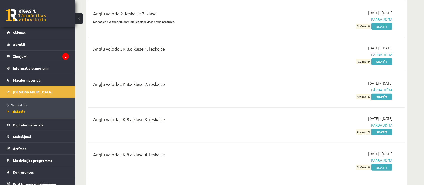
click at [20, 92] on span "[DEMOGRAPHIC_DATA]" at bounding box center [33, 92] width 40 height 5
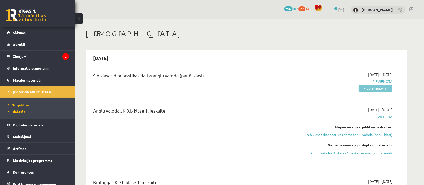
click at [378, 88] on link "Pildīt ieskaiti" at bounding box center [376, 88] width 34 height 7
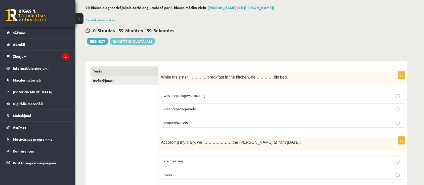
scroll to position [33, 0]
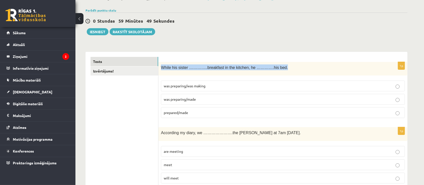
drag, startPoint x: 165, startPoint y: 67, endPoint x: 274, endPoint y: 67, distance: 109.0
click at [274, 67] on p "While his sister …………..breakfast in the kitchen, he ………….his bed." at bounding box center [270, 67] width 219 height 6
click at [198, 100] on p "was preparing/made" at bounding box center [283, 99] width 239 height 5
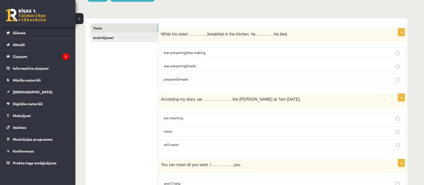
click at [182, 119] on span "are meeting" at bounding box center [173, 118] width 19 height 5
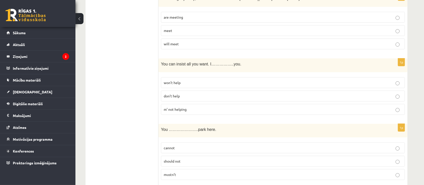
scroll to position [134, 0]
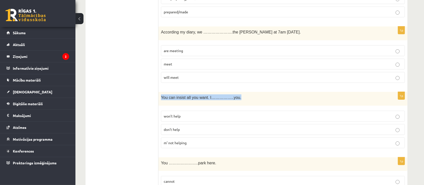
drag, startPoint x: 160, startPoint y: 97, endPoint x: 232, endPoint y: 95, distance: 71.8
click at [232, 95] on div "You can insist all you want. I……………..you." at bounding box center [283, 99] width 249 height 14
copy span "You can insist all you want. I……………..you."
click at [183, 114] on p "won’t help" at bounding box center [283, 116] width 239 height 5
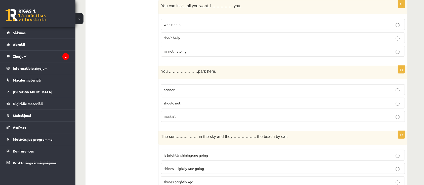
scroll to position [235, 0]
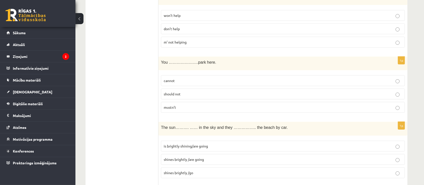
click at [183, 107] on p "mustn’t" at bounding box center [283, 107] width 239 height 5
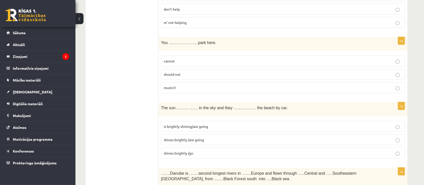
scroll to position [268, 0]
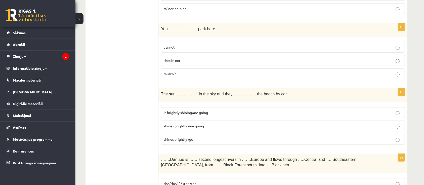
drag, startPoint x: 158, startPoint y: 27, endPoint x: 215, endPoint y: 28, distance: 57.4
click at [212, 29] on p "You ………………….park here." at bounding box center [270, 29] width 219 height 6
drag, startPoint x: 205, startPoint y: 29, endPoint x: 160, endPoint y: 27, distance: 44.6
click at [160, 27] on div "You ………………….park here." at bounding box center [283, 30] width 249 height 14
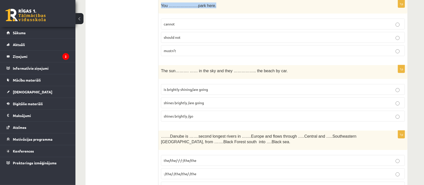
scroll to position [302, 0]
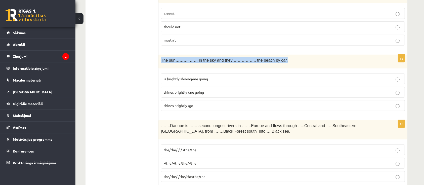
drag, startPoint x: 161, startPoint y: 59, endPoint x: 274, endPoint y: 61, distance: 112.5
click at [274, 61] on p "The sun………. …… in the sky and they …………….. the beach by car." at bounding box center [270, 60] width 219 height 6
copy span "The sun………. …… in the sky and they …………….. the beach by car."
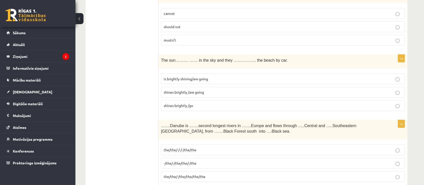
click at [171, 78] on span "is brightly shining/are going" at bounding box center [186, 79] width 44 height 5
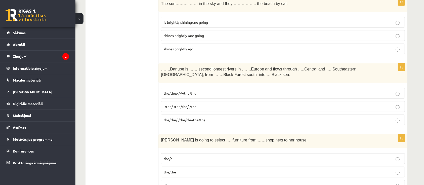
scroll to position [369, 0]
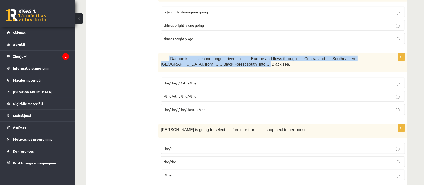
drag, startPoint x: 167, startPoint y: 56, endPoint x: 221, endPoint y: 63, distance: 54.3
click at [221, 63] on p "…….Danube is …….second longest rivers in …….Europe and flows through …..Central…" at bounding box center [270, 61] width 219 height 11
copy span ".Danube is …….second longest rivers in …….Europe and flows through …..Central a…"
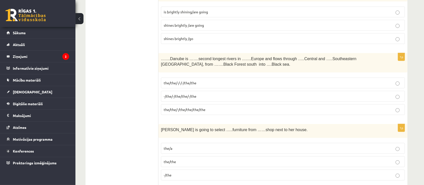
click at [188, 109] on span "the/the/-/the/the/the/the" at bounding box center [185, 109] width 42 height 5
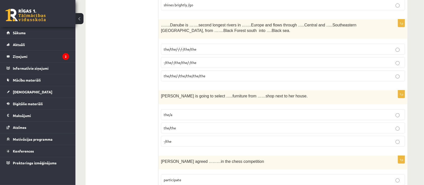
scroll to position [436, 0]
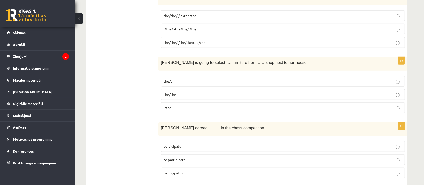
click at [186, 92] on p "the/the" at bounding box center [283, 94] width 239 height 5
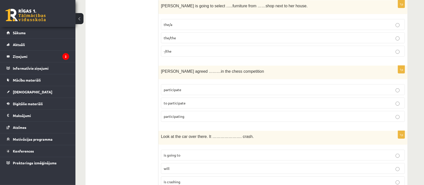
scroll to position [504, 0]
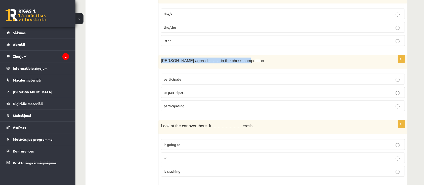
drag, startPoint x: 162, startPoint y: 58, endPoint x: 235, endPoint y: 61, distance: 73.6
click at [235, 61] on p "Sally agreed ………in the chess competition" at bounding box center [270, 61] width 219 height 6
copy span "Sally agreed ………in the chess competition"
click at [177, 91] on span "to participate" at bounding box center [175, 92] width 22 height 5
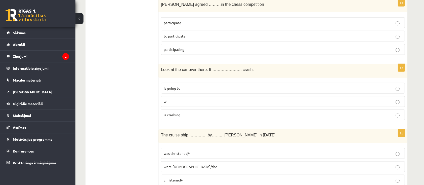
scroll to position [570, 0]
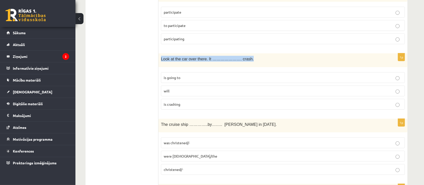
drag, startPoint x: 161, startPoint y: 56, endPoint x: 243, endPoint y: 51, distance: 82.8
copy span "Look at the car over there. It …………………. crash."
click at [173, 75] on span "is going to" at bounding box center [172, 77] width 17 height 5
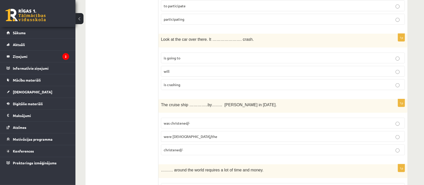
scroll to position [604, 0]
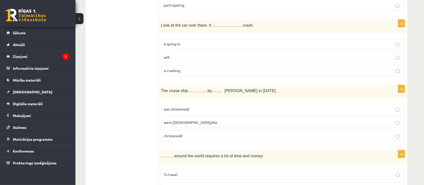
click at [163, 89] on span "The cruise ship …………..by…….. Queen Elizabeth in 1987." at bounding box center [219, 91] width 116 height 4
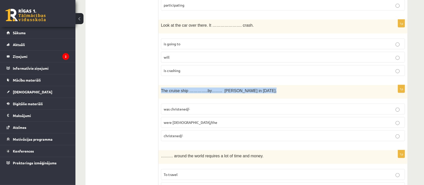
drag, startPoint x: 161, startPoint y: 88, endPoint x: 264, endPoint y: 90, distance: 103.2
click at [264, 90] on p "The cruise ship …………..by…….. Queen Elizabeth in 1987." at bounding box center [270, 91] width 219 height 6
copy span "The cruise ship …………..by…….. Queen Elizabeth in 1987."
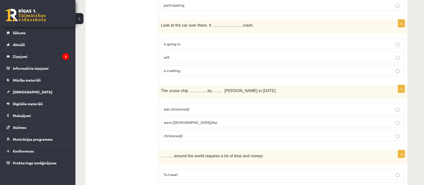
click at [193, 108] on p "was christened/-" at bounding box center [283, 108] width 239 height 5
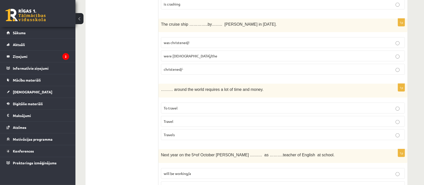
scroll to position [671, 0]
click at [183, 119] on p "Travel" at bounding box center [283, 120] width 239 height 5
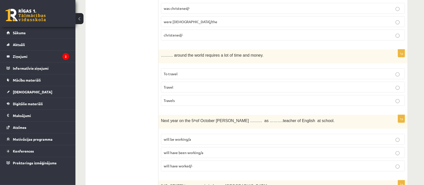
scroll to position [738, 0]
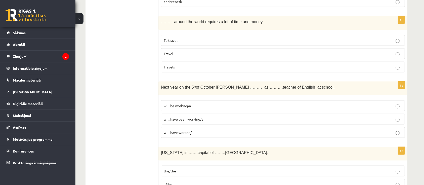
click at [179, 104] on span "will be working/a" at bounding box center [177, 105] width 27 height 5
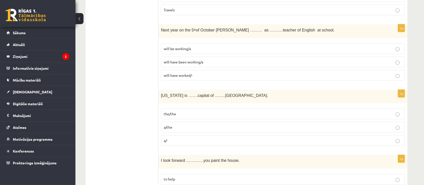
scroll to position [806, 0]
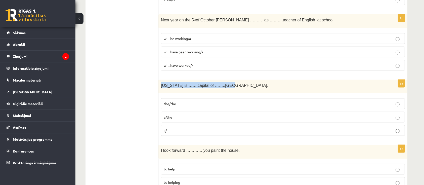
drag, startPoint x: 160, startPoint y: 83, endPoint x: 232, endPoint y: 87, distance: 72.6
click at [232, 87] on div "Washington is …….capital of ……..USA." at bounding box center [283, 87] width 249 height 14
copy span "Washington is …….capital of ……..USA."
click at [187, 115] on p "a/the" at bounding box center [283, 117] width 239 height 5
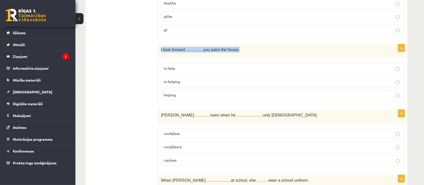
drag, startPoint x: 160, startPoint y: 45, endPoint x: 248, endPoint y: 45, distance: 87.6
click at [248, 45] on div "I look forward ………….you paint the house." at bounding box center [283, 51] width 249 height 14
copy span "I look forward ………….you paint the house."
click at [189, 66] on p "to help" at bounding box center [283, 68] width 239 height 5
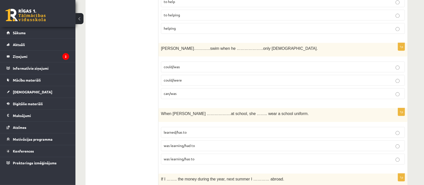
click at [186, 64] on p "could/was" at bounding box center [283, 66] width 239 height 5
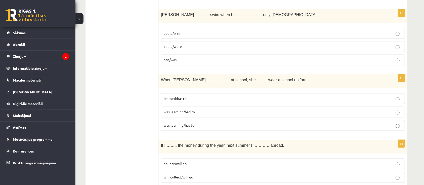
scroll to position [1040, 0]
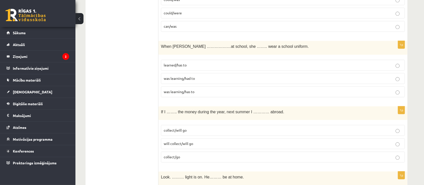
click at [171, 89] on span "was learning/has to" at bounding box center [179, 91] width 31 height 5
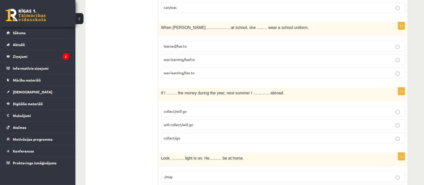
scroll to position [1074, 0]
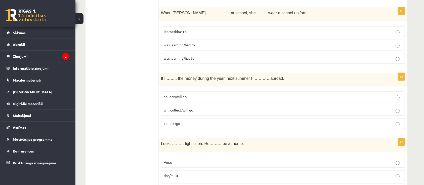
click at [178, 94] on span "collect/will go" at bounding box center [175, 96] width 23 height 5
click at [185, 108] on span "will collect/will go" at bounding box center [178, 110] width 29 height 5
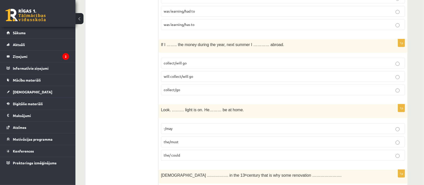
click at [166, 61] on span "collect/will go" at bounding box center [175, 63] width 23 height 5
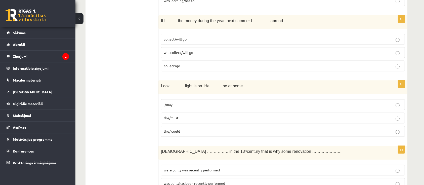
scroll to position [1141, 0]
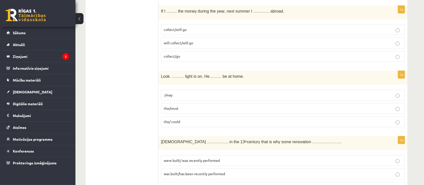
click at [178, 106] on span "the/must" at bounding box center [171, 108] width 15 height 5
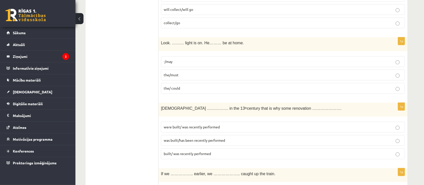
scroll to position [1208, 0]
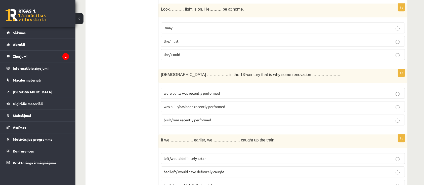
click at [183, 104] on span "was built/has been recently performed" at bounding box center [194, 106] width 61 height 5
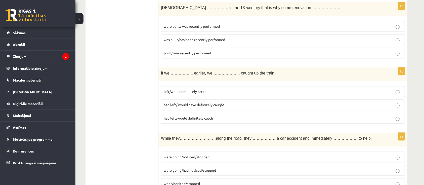
scroll to position [1309, 0]
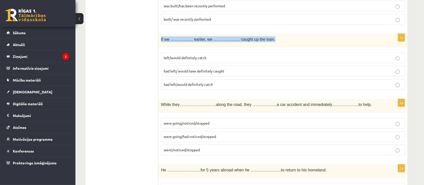
drag, startPoint x: 161, startPoint y: 34, endPoint x: 263, endPoint y: 34, distance: 101.7
click at [263, 34] on div "If we …………….. earlier, we ……………….. caught up the train." at bounding box center [283, 41] width 249 height 14
copy span "If we …………….. earlier, we ……………….. caught up the train."
click at [205, 69] on span "had left/ would have definitely caught" at bounding box center [194, 71] width 61 height 5
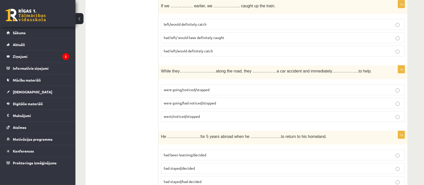
click at [186, 87] on span "were going/noticed/stopped" at bounding box center [187, 89] width 46 height 5
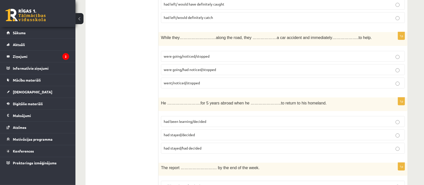
scroll to position [1410, 0]
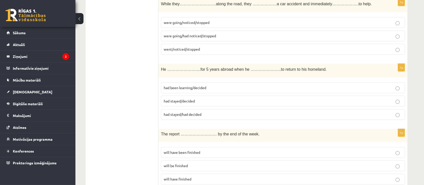
click at [180, 85] on span "had been learning/decided" at bounding box center [185, 87] width 43 height 5
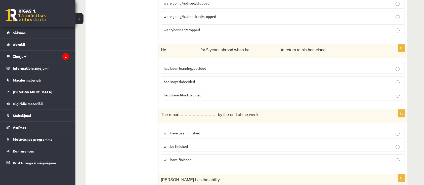
scroll to position [1443, 0]
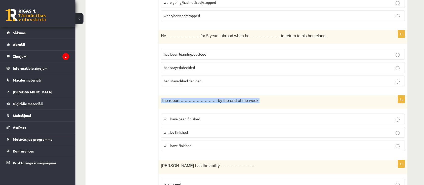
drag, startPoint x: 159, startPoint y: 97, endPoint x: 245, endPoint y: 94, distance: 85.9
click at [245, 95] on div "The report ……………………… by the end of the week." at bounding box center [283, 101] width 249 height 13
copy span "The report ……………………… by the end of the week."
click at [179, 143] on p "will have finished" at bounding box center [283, 145] width 239 height 5
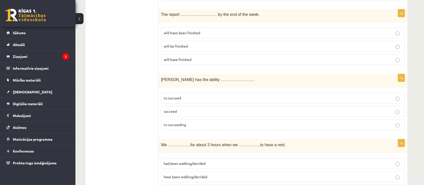
scroll to position [1544, 0]
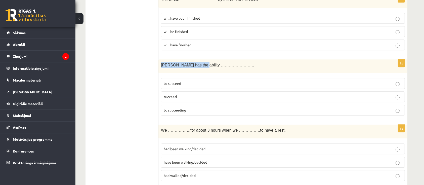
drag, startPoint x: 162, startPoint y: 59, endPoint x: 196, endPoint y: 62, distance: 34.1
click at [196, 63] on span "Tara has the ability ……………………." at bounding box center [207, 65] width 93 height 4
click at [175, 81] on span "to succeed" at bounding box center [172, 83] width 17 height 5
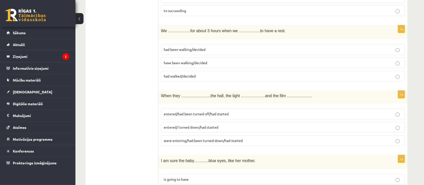
scroll to position [1645, 0]
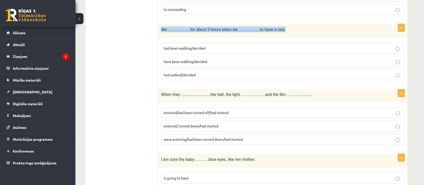
drag, startPoint x: 162, startPoint y: 23, endPoint x: 274, endPoint y: 26, distance: 112.1
click at [274, 26] on p "We ……………..for about 3 hours when we …………….to have a rest." at bounding box center [270, 29] width 219 height 6
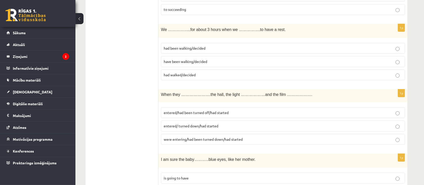
click at [182, 59] on span "have been walking/decided" at bounding box center [186, 61] width 44 height 5
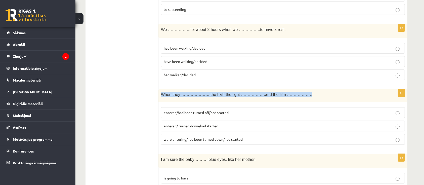
drag, startPoint x: 161, startPoint y: 87, endPoint x: 293, endPoint y: 89, distance: 131.7
click at [293, 92] on p "When they ………………….the hall, the light ………………and the film ………………." at bounding box center [270, 94] width 219 height 5
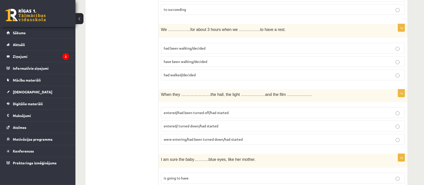
click at [196, 110] on span "entered/had been turned off/had started" at bounding box center [196, 112] width 65 height 5
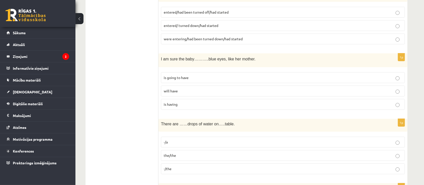
scroll to position [1745, 0]
drag, startPoint x: 160, startPoint y: 52, endPoint x: 191, endPoint y: 56, distance: 30.5
click at [191, 56] on div "I am sure the baby………..blue eyes, like her mother." at bounding box center [283, 60] width 249 height 14
click at [173, 102] on span "is having" at bounding box center [171, 104] width 14 height 5
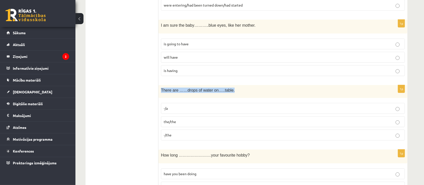
drag, startPoint x: 161, startPoint y: 83, endPoint x: 239, endPoint y: 84, distance: 78.1
click at [239, 88] on p "There are ……drops of water on…..table." at bounding box center [270, 90] width 219 height 5
click at [192, 119] on p "the/the" at bounding box center [283, 121] width 239 height 5
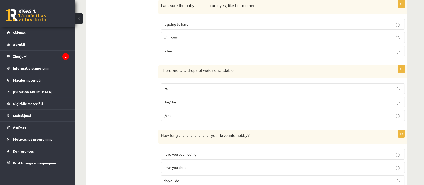
scroll to position [1813, 0]
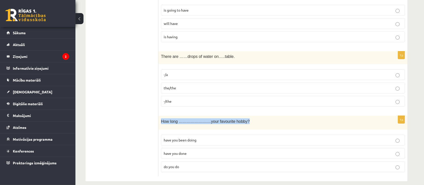
drag, startPoint x: 160, startPoint y: 115, endPoint x: 241, endPoint y: 115, distance: 81.1
click at [241, 116] on div "How long ……………………your favourite hobby?" at bounding box center [283, 123] width 249 height 14
click at [204, 137] on p "have you been doing" at bounding box center [283, 139] width 239 height 5
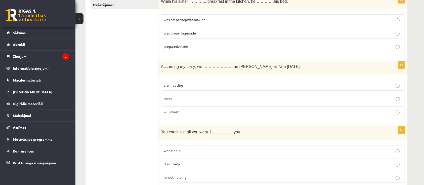
scroll to position [0, 0]
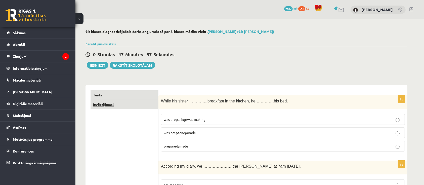
click at [106, 102] on link "Izvērtējums!" at bounding box center [125, 104] width 68 height 9
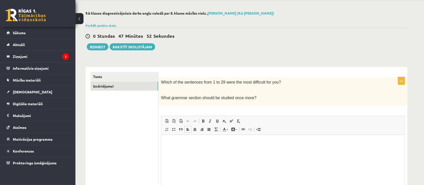
click at [172, 150] on html at bounding box center [283, 142] width 244 height 15
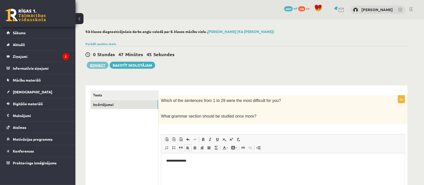
click at [97, 66] on button "Iesniegt" at bounding box center [98, 65] width 22 height 7
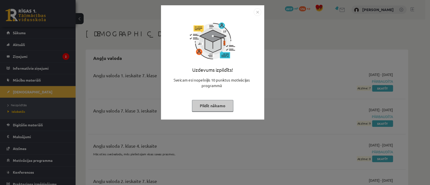
click at [258, 12] on img "Close" at bounding box center [258, 12] width 8 height 8
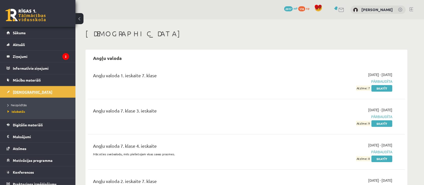
click at [24, 92] on span "[DEMOGRAPHIC_DATA]" at bounding box center [33, 92] width 40 height 5
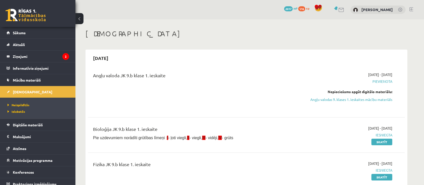
click at [414, 9] on div "0 Dāvanas 2617 mP 516 xp [PERSON_NAME]" at bounding box center [250, 9] width 349 height 19
click at [412, 10] on link at bounding box center [412, 9] width 4 height 4
